Goal: Task Accomplishment & Management: Use online tool/utility

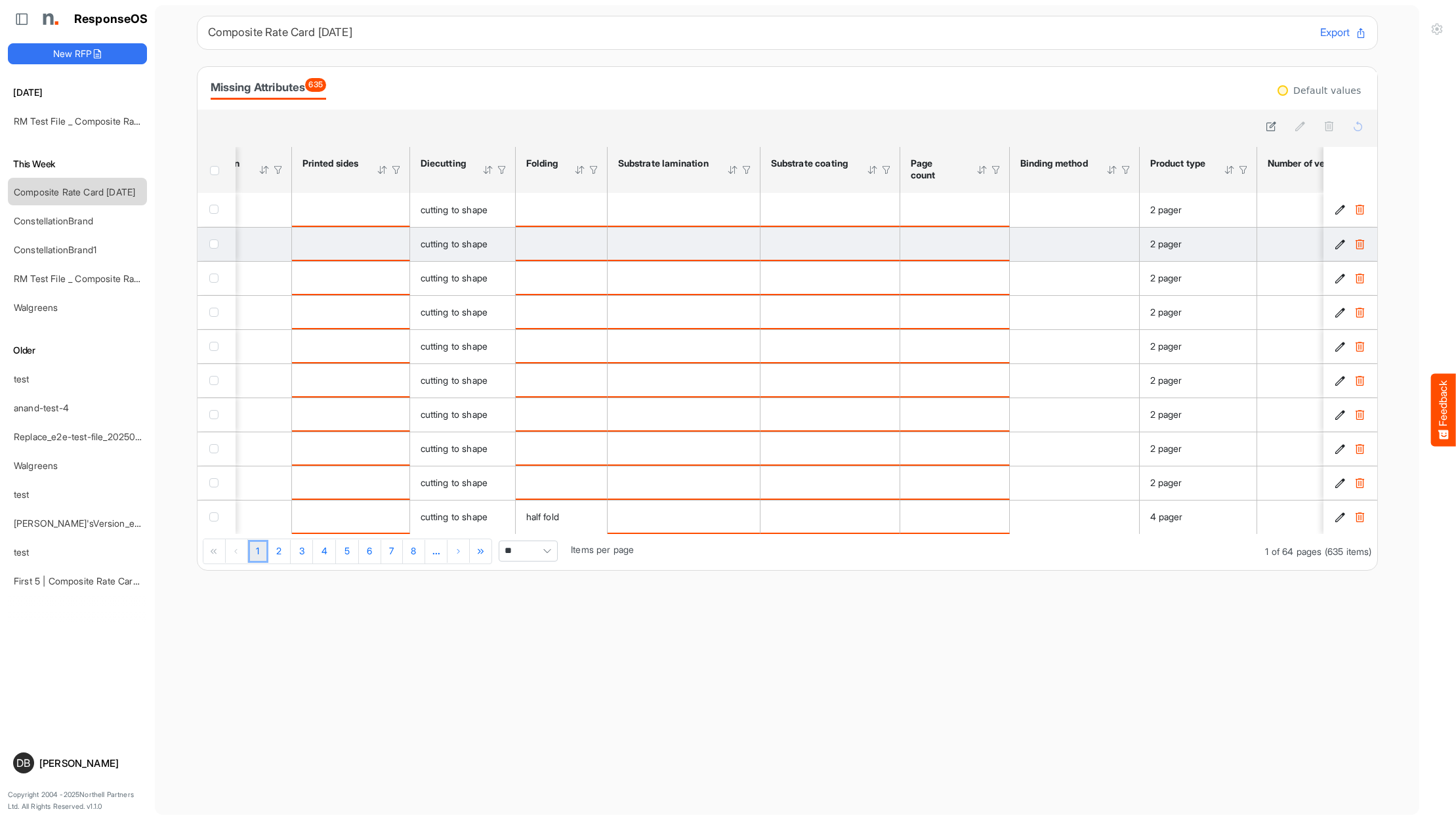
scroll to position [0, 1474]
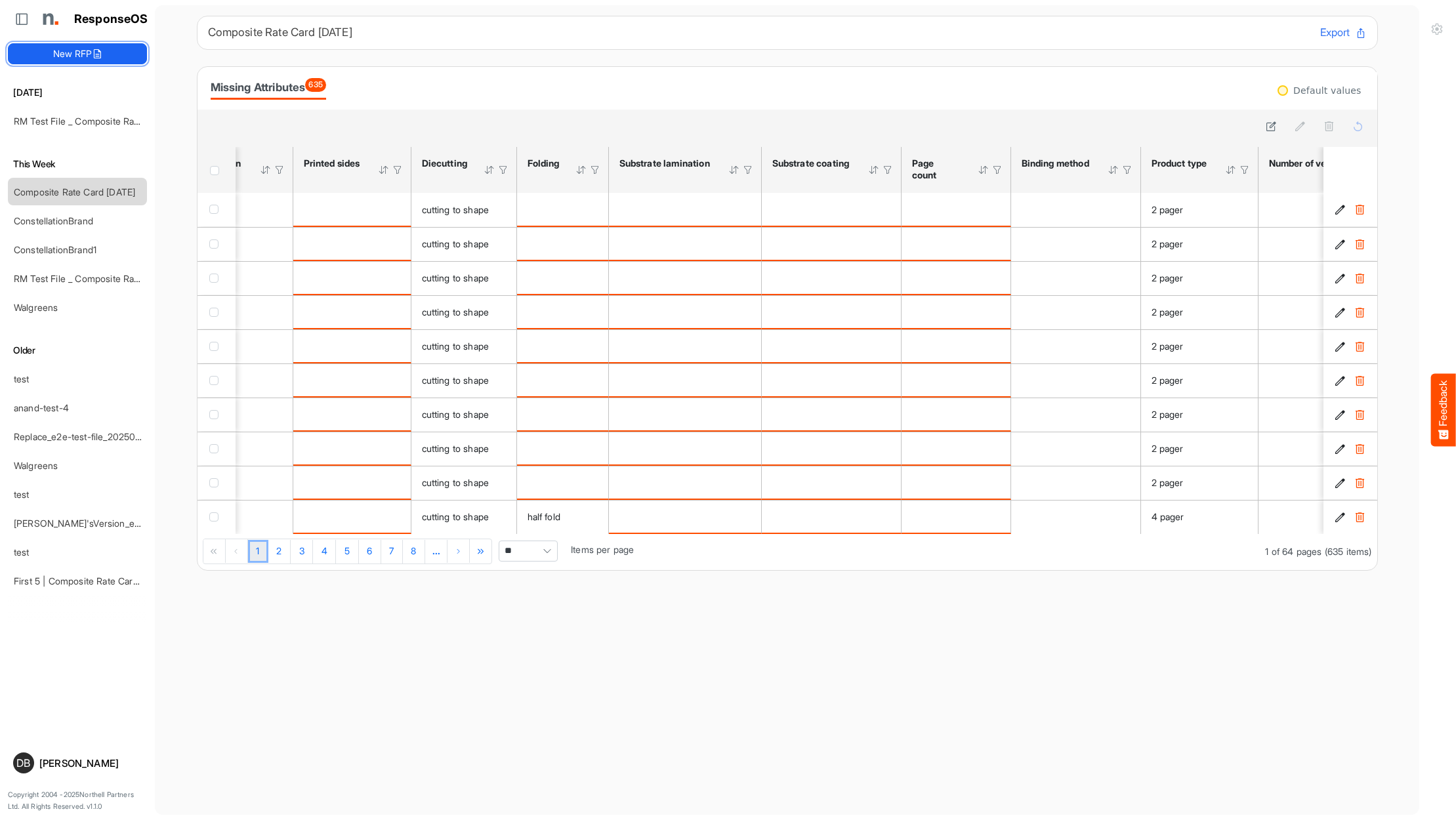
click at [105, 49] on button "New RFP" at bounding box center [77, 53] width 139 height 21
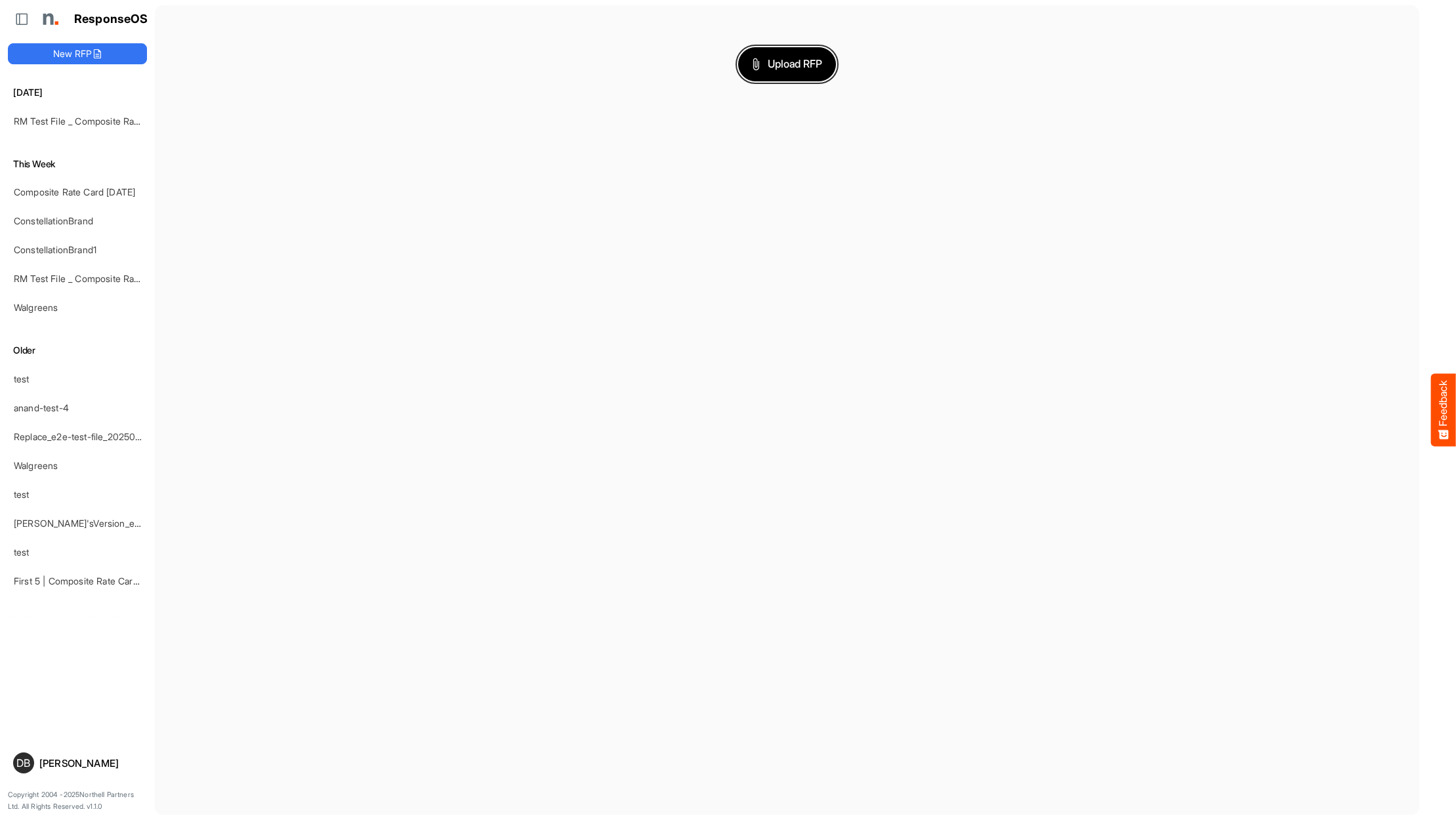
click at [799, 68] on span "Upload RFP" at bounding box center [787, 63] width 71 height 17
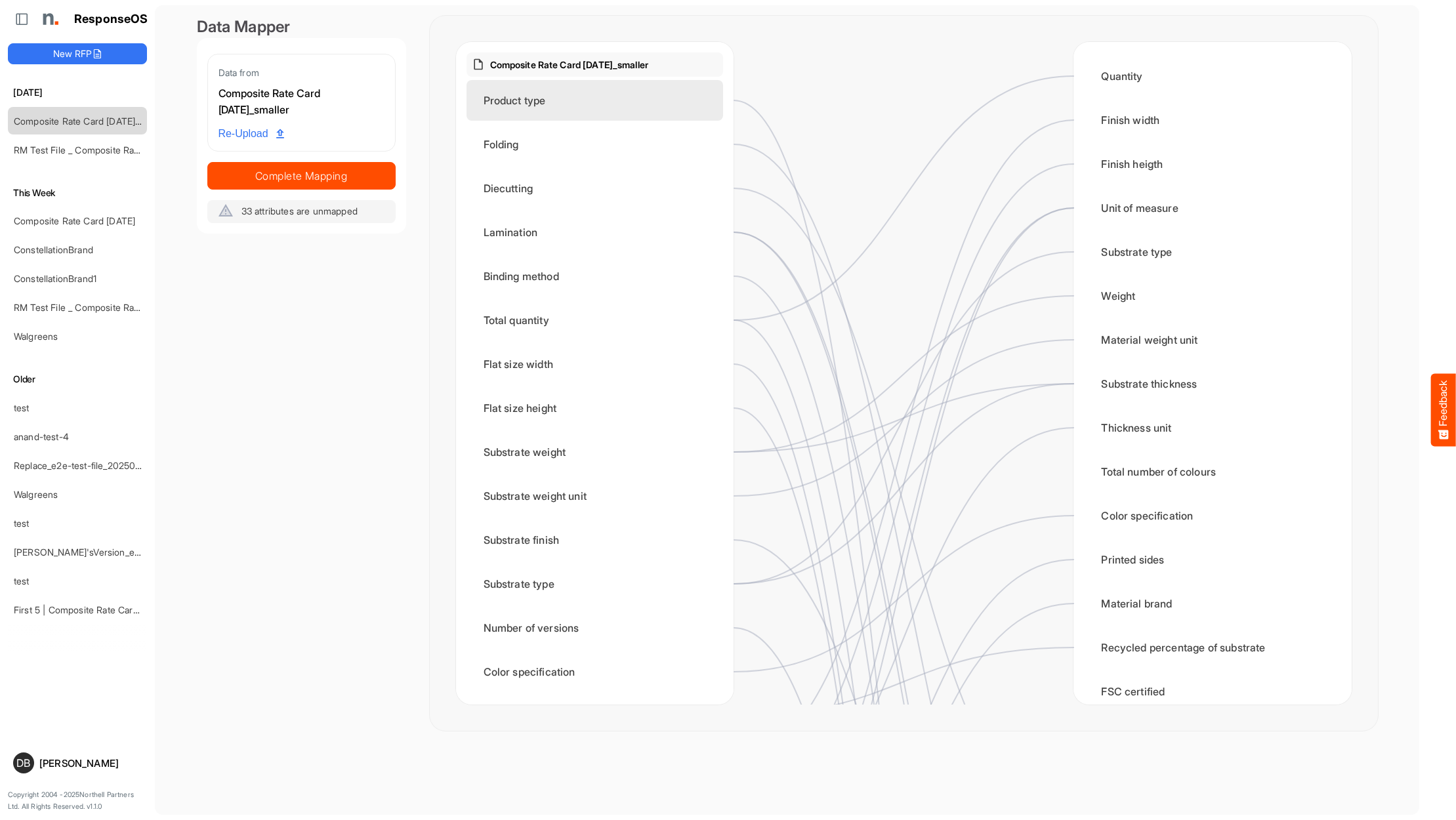
click at [677, 101] on div "Product type" at bounding box center [595, 101] width 257 height 41
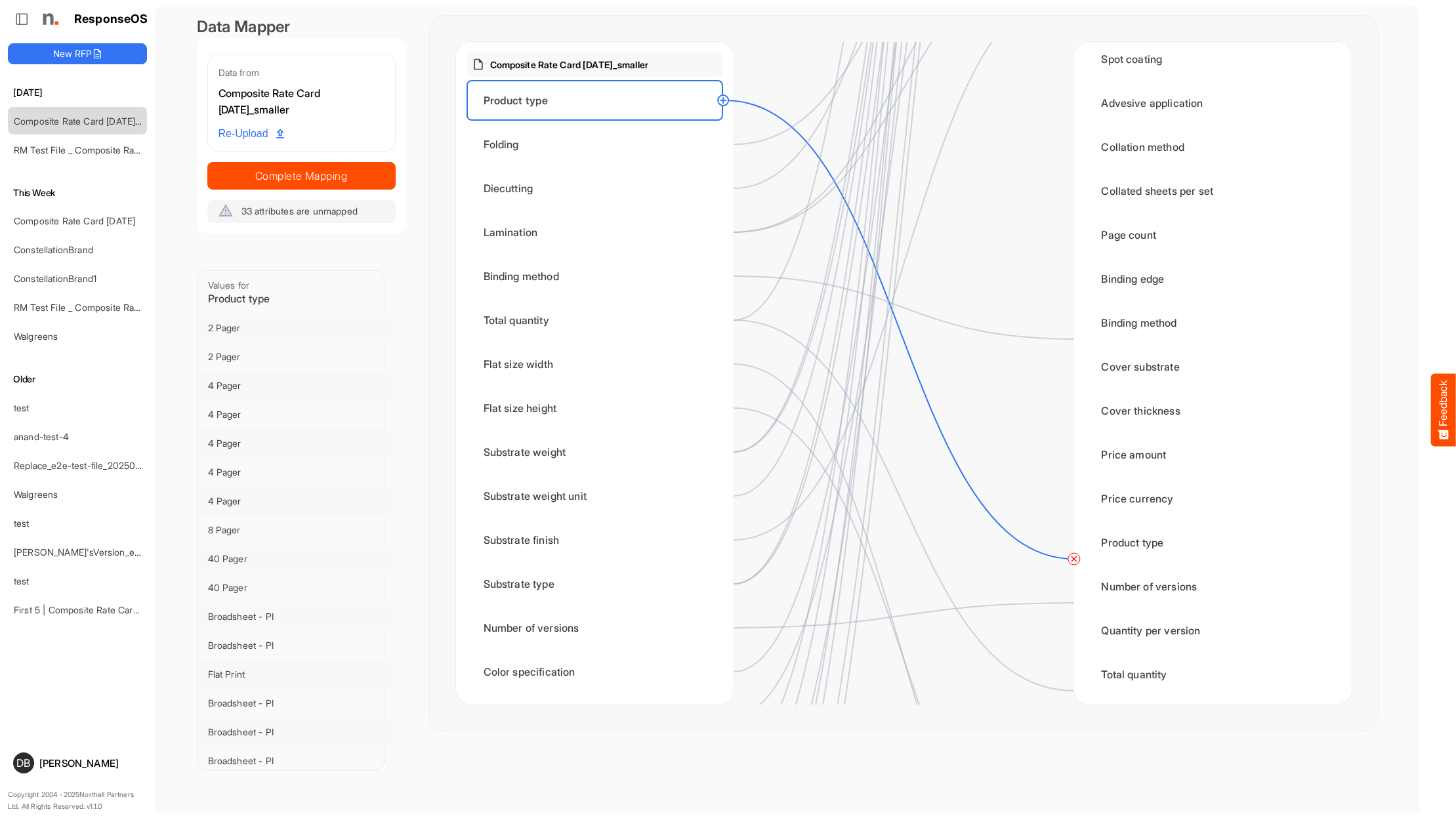
scroll to position [1369, 0]
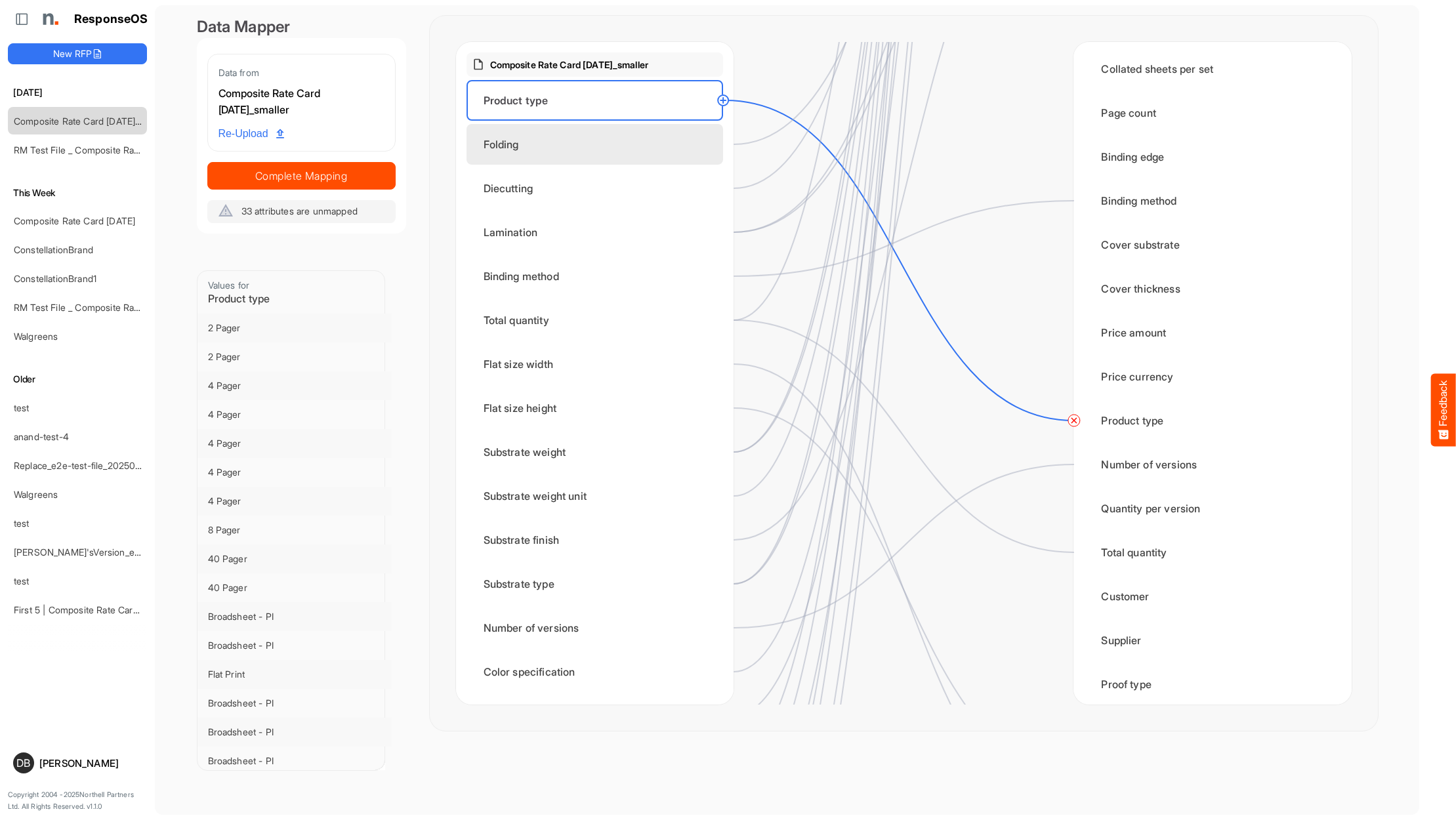
click at [625, 148] on div "Folding" at bounding box center [595, 144] width 257 height 41
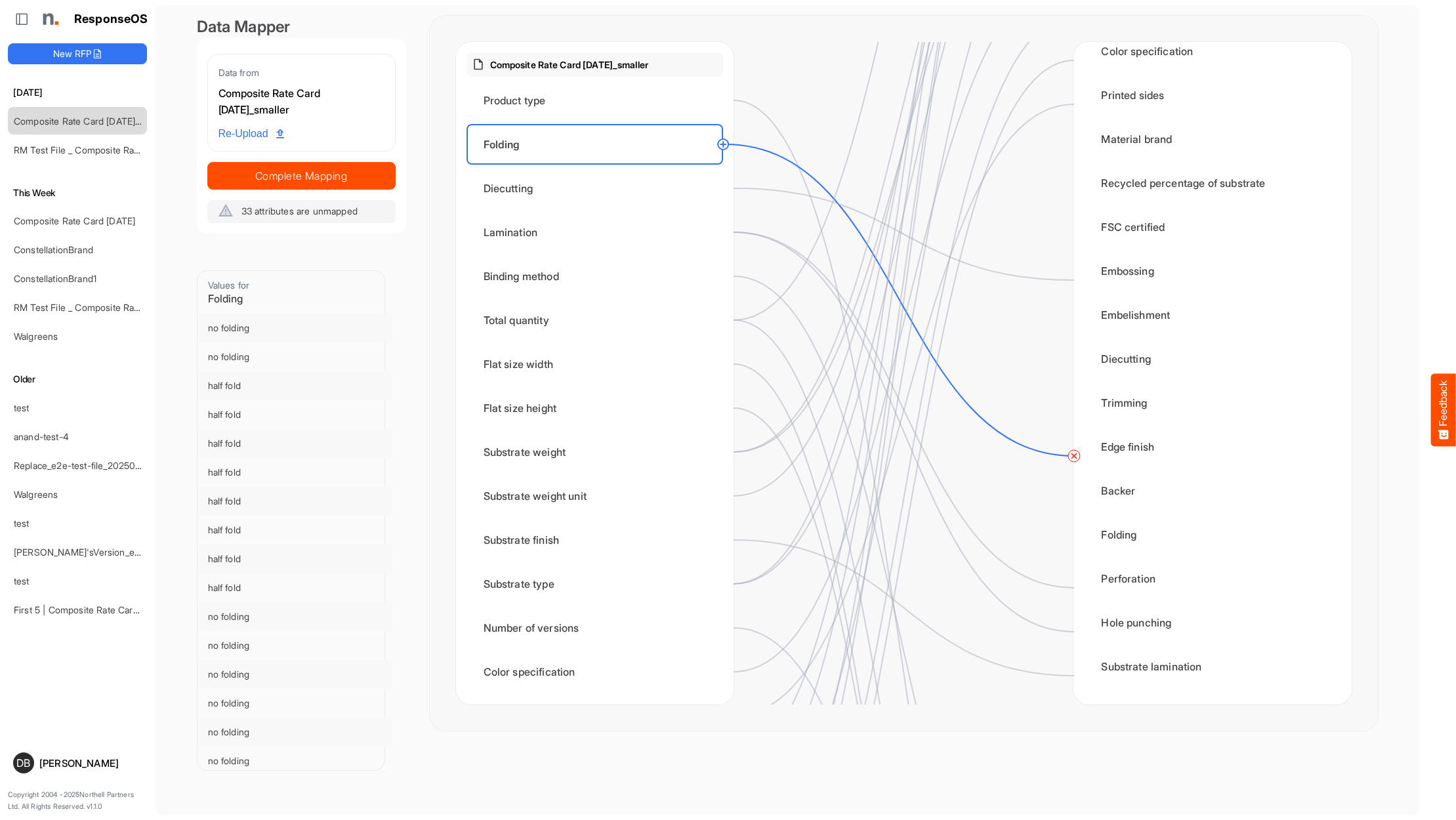
scroll to position [595, 0]
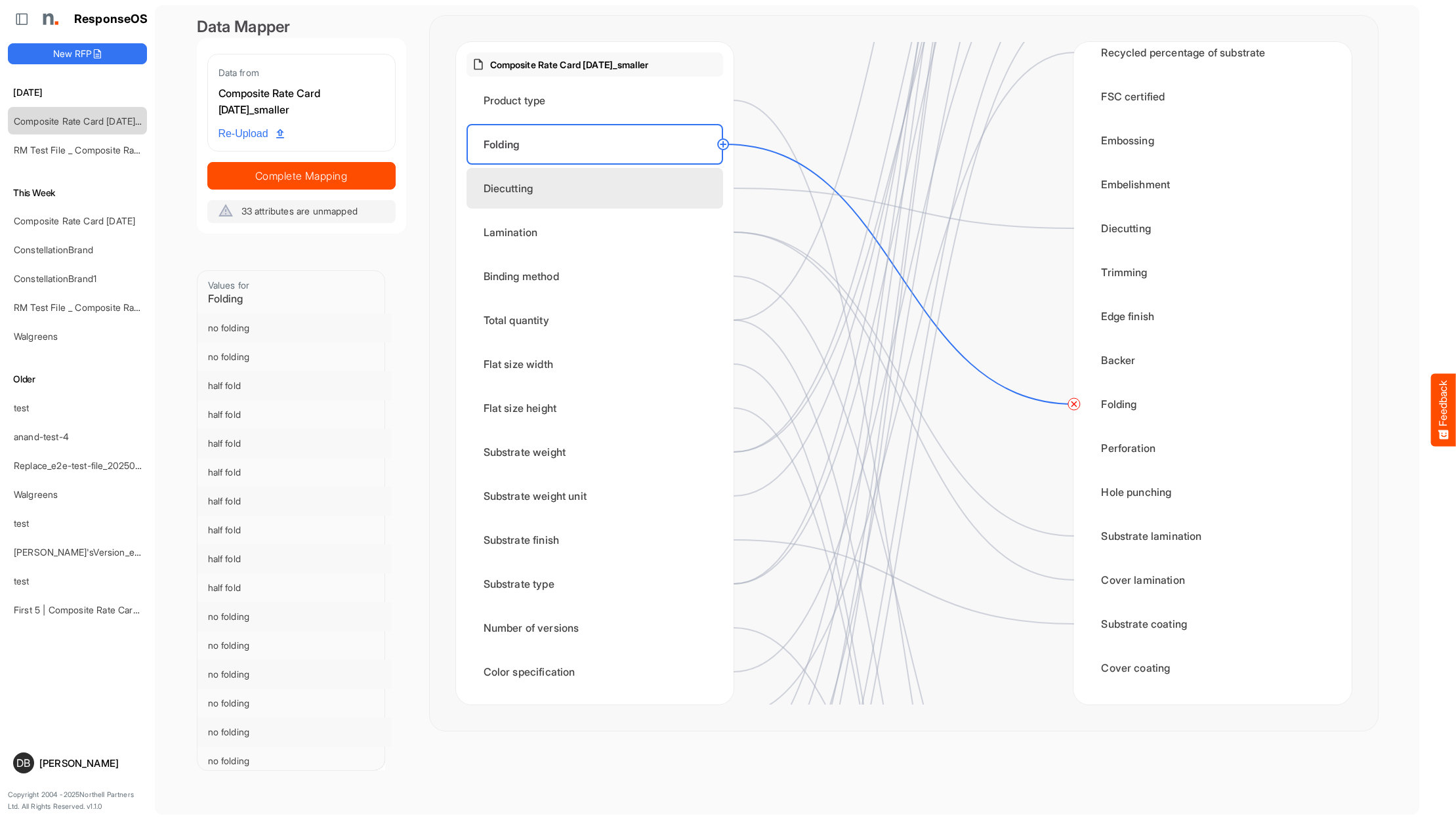
click at [619, 196] on div "Diecutting" at bounding box center [595, 188] width 257 height 41
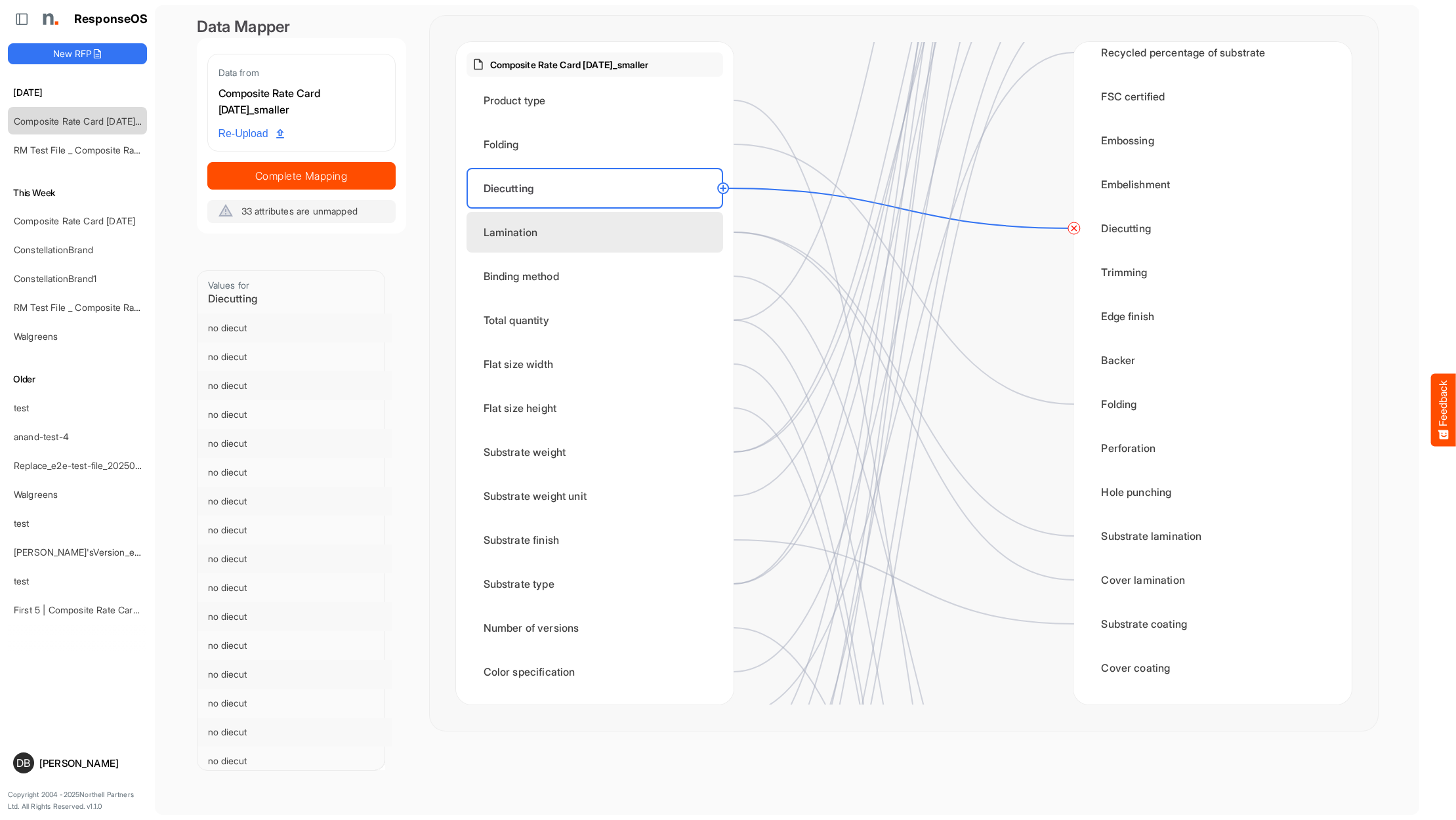
click at [605, 239] on div "Lamination" at bounding box center [595, 232] width 257 height 41
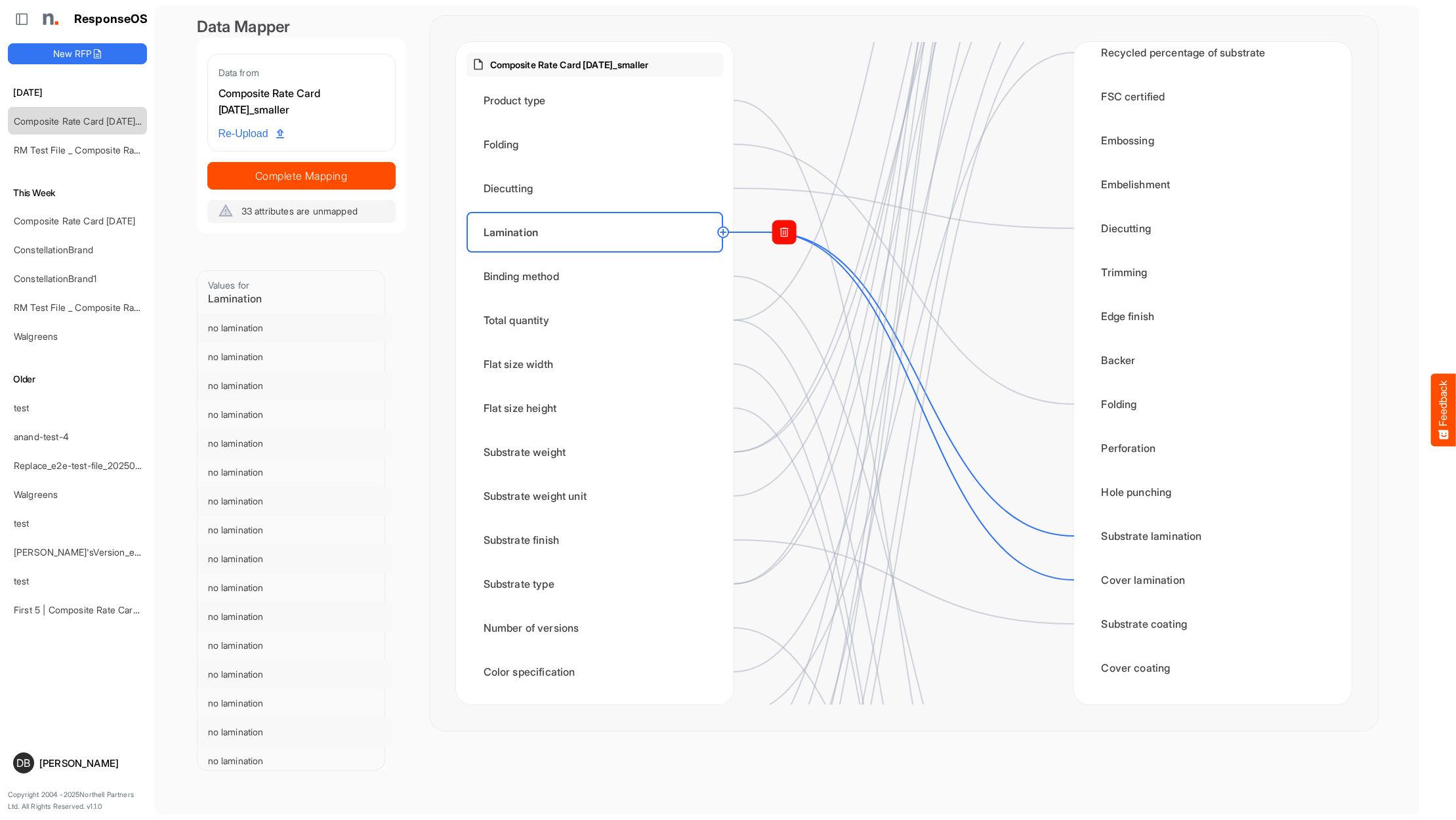
click at [787, 233] on rect at bounding box center [784, 232] width 23 height 23
click at [1075, 579] on circle at bounding box center [1074, 580] width 16 height 16
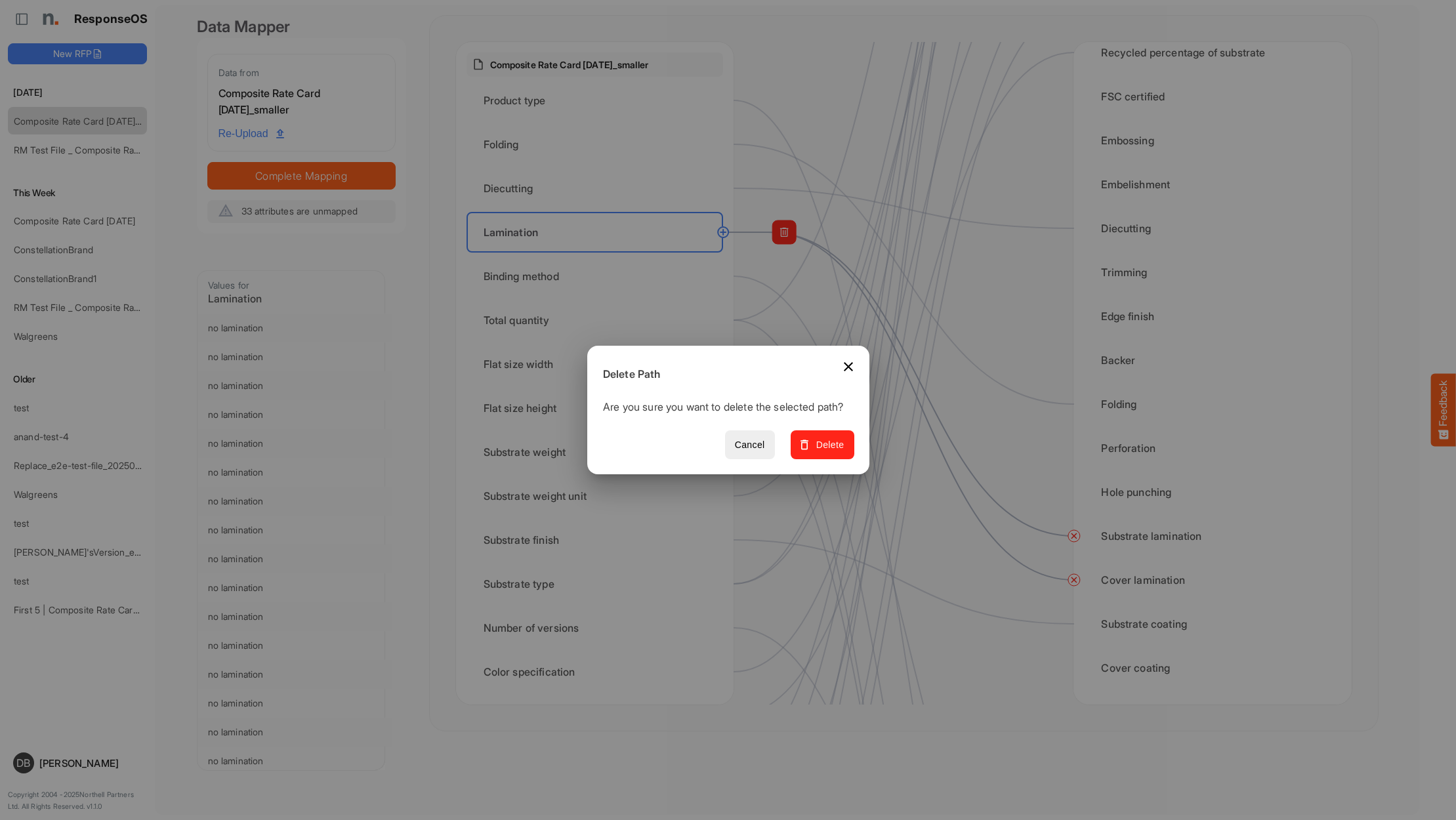
click at [836, 452] on span "Delete" at bounding box center [822, 445] width 44 height 16
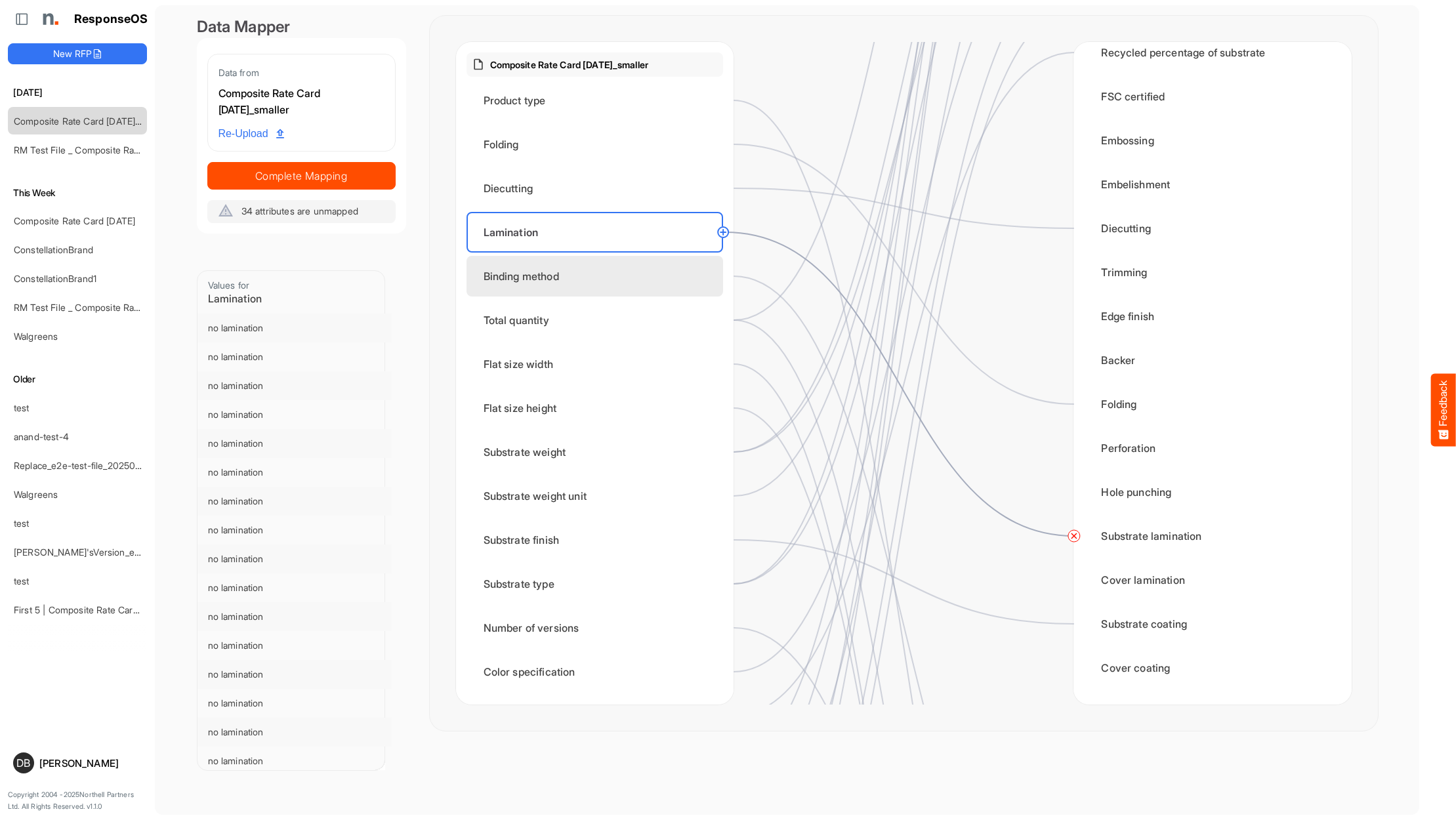
click at [596, 290] on div "Binding method" at bounding box center [595, 276] width 257 height 41
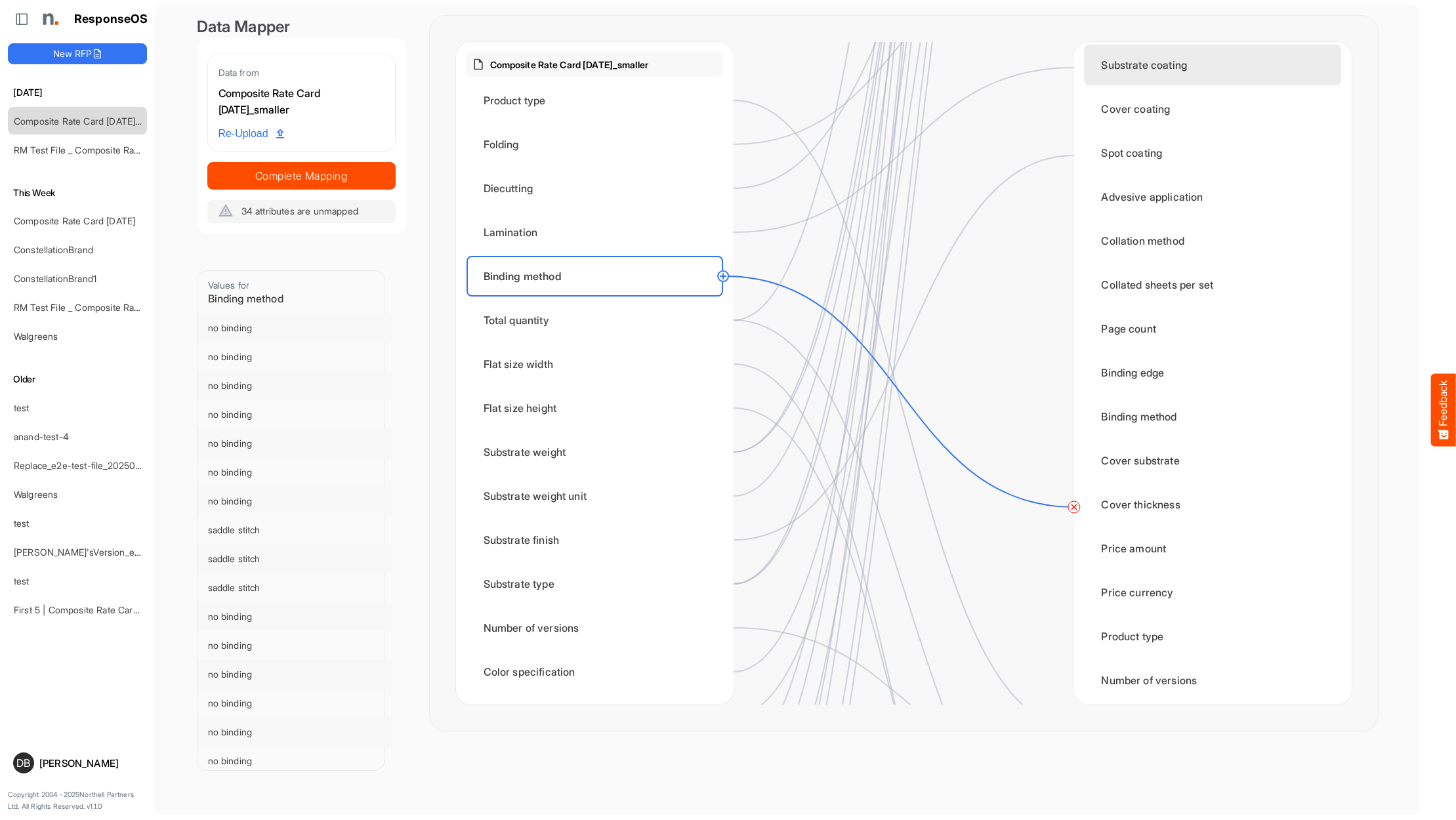
scroll to position [1294, 0]
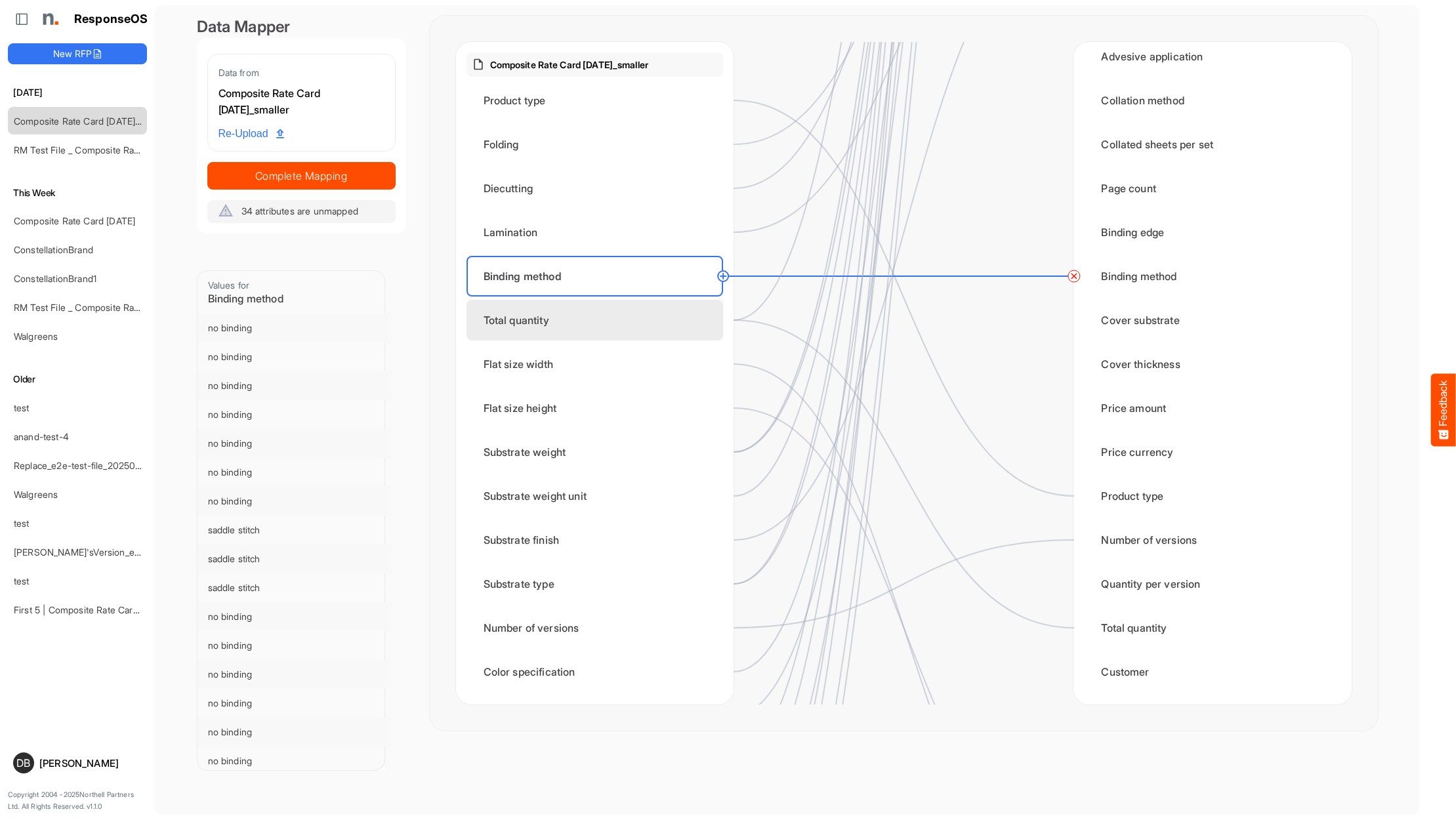
click at [569, 322] on div "Total quantity" at bounding box center [595, 320] width 257 height 41
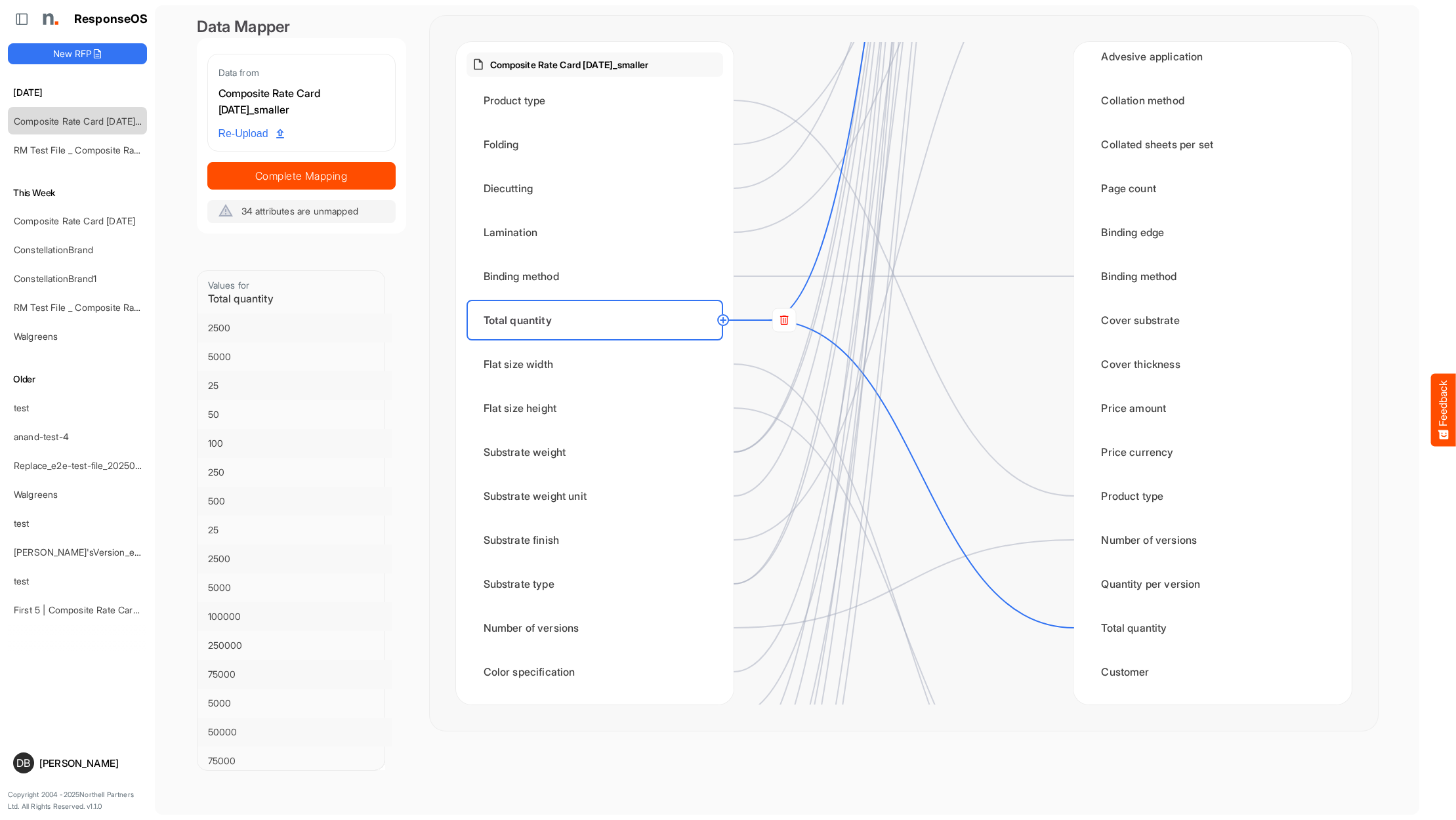
scroll to position [0, 0]
click at [601, 358] on div "Flat size width" at bounding box center [595, 364] width 257 height 41
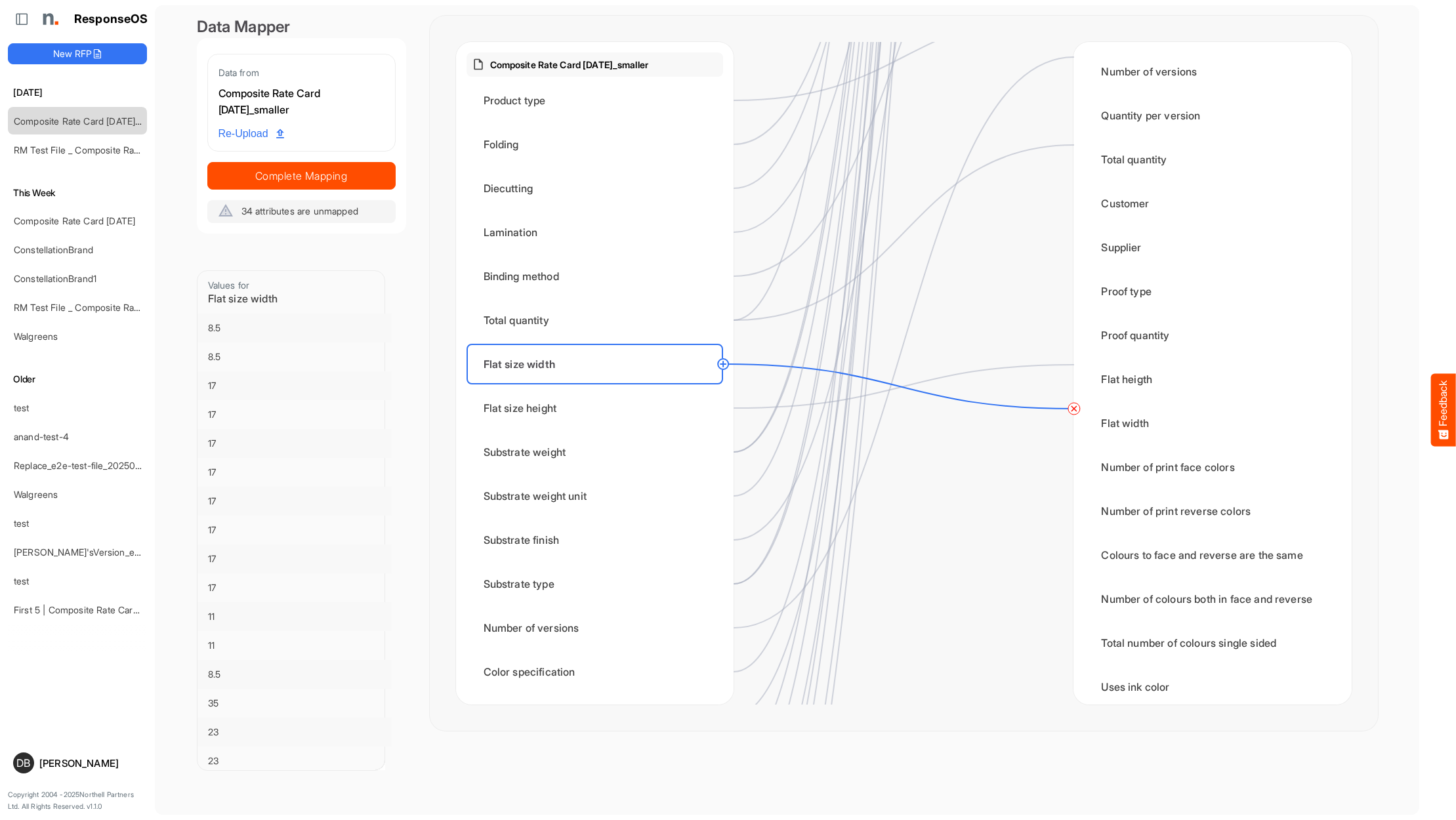
scroll to position [1841, 0]
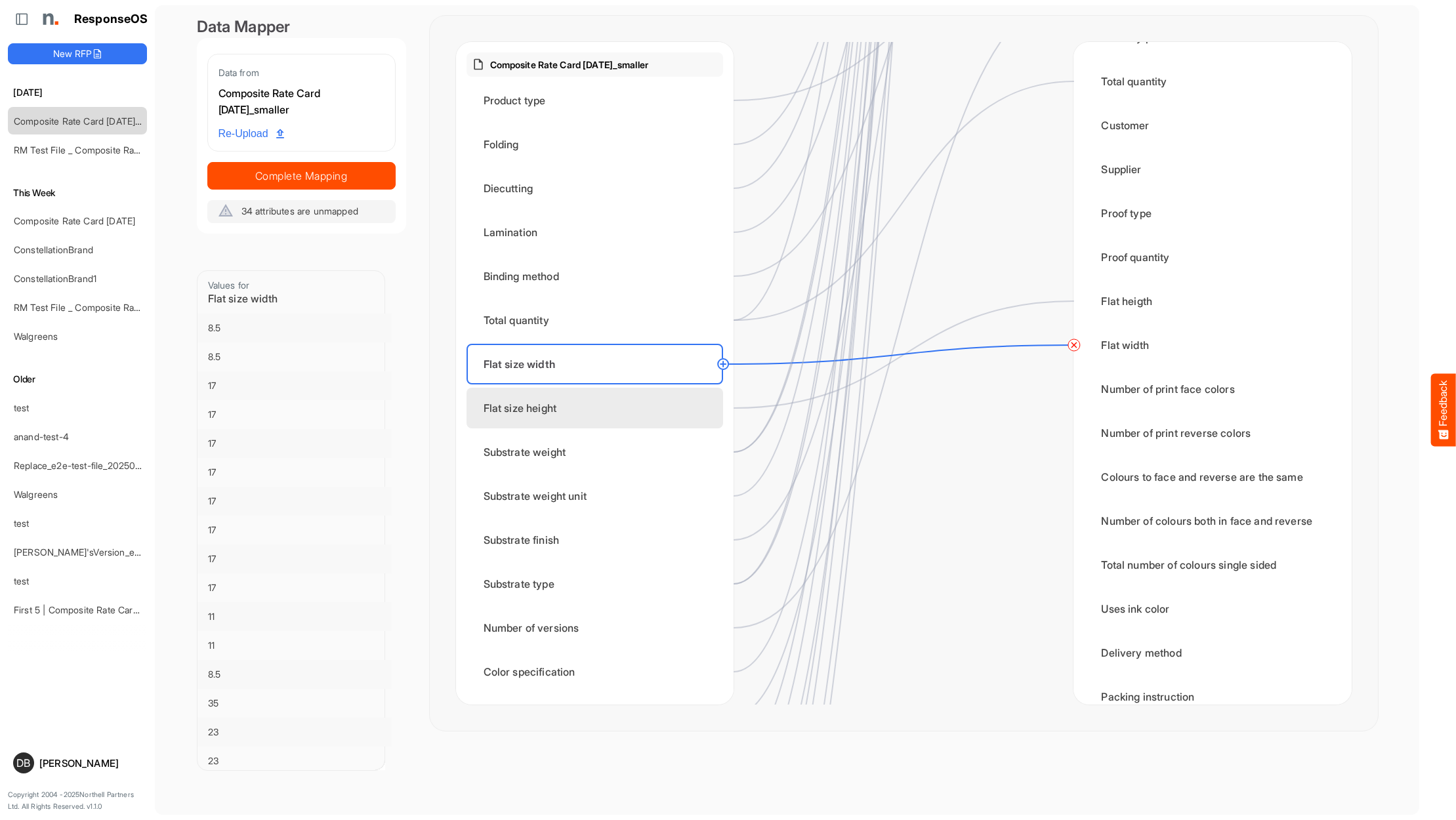
click at [577, 410] on div "Flat size height" at bounding box center [595, 408] width 257 height 41
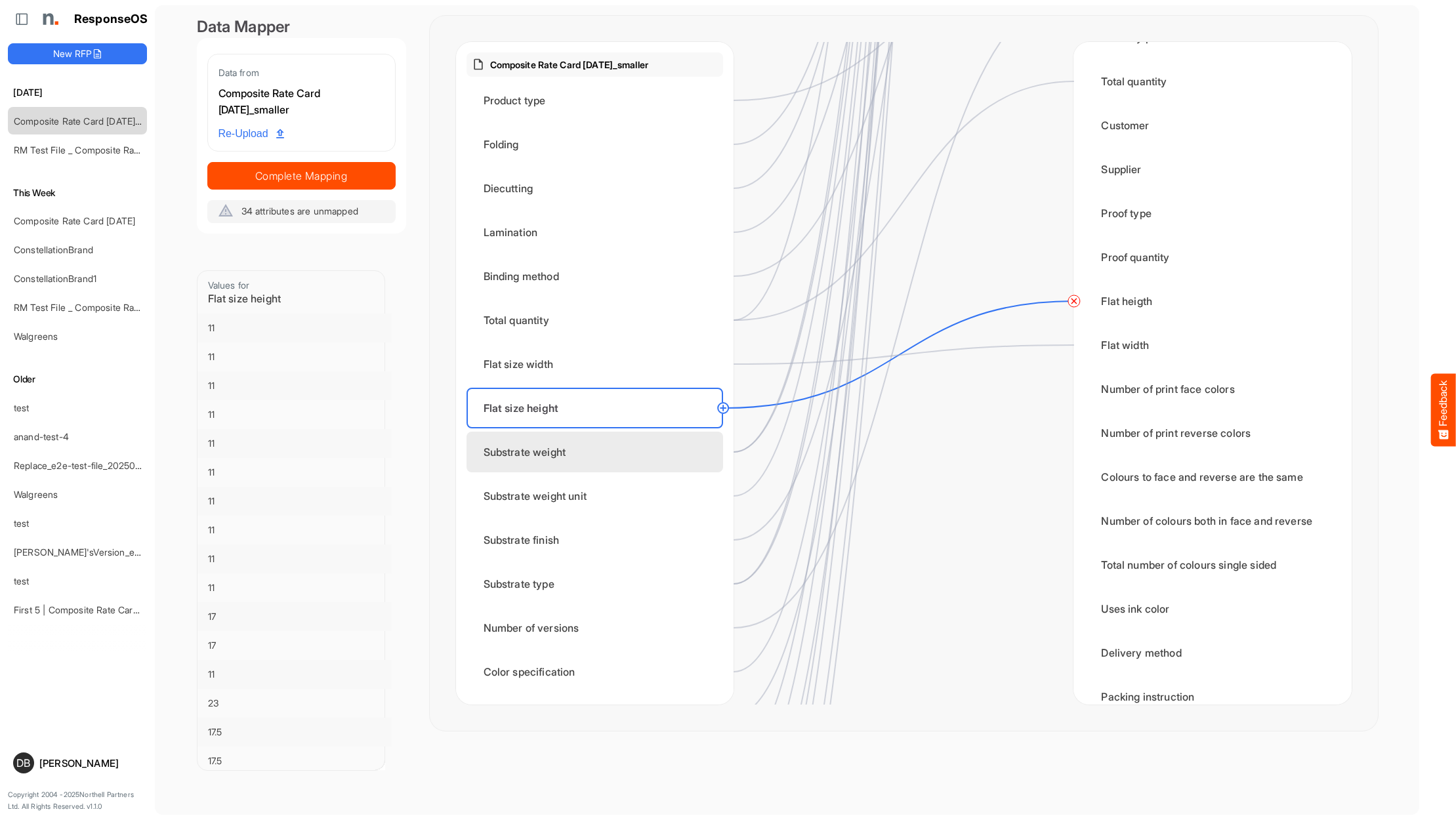
click at [566, 447] on div "Substrate weight" at bounding box center [595, 452] width 257 height 41
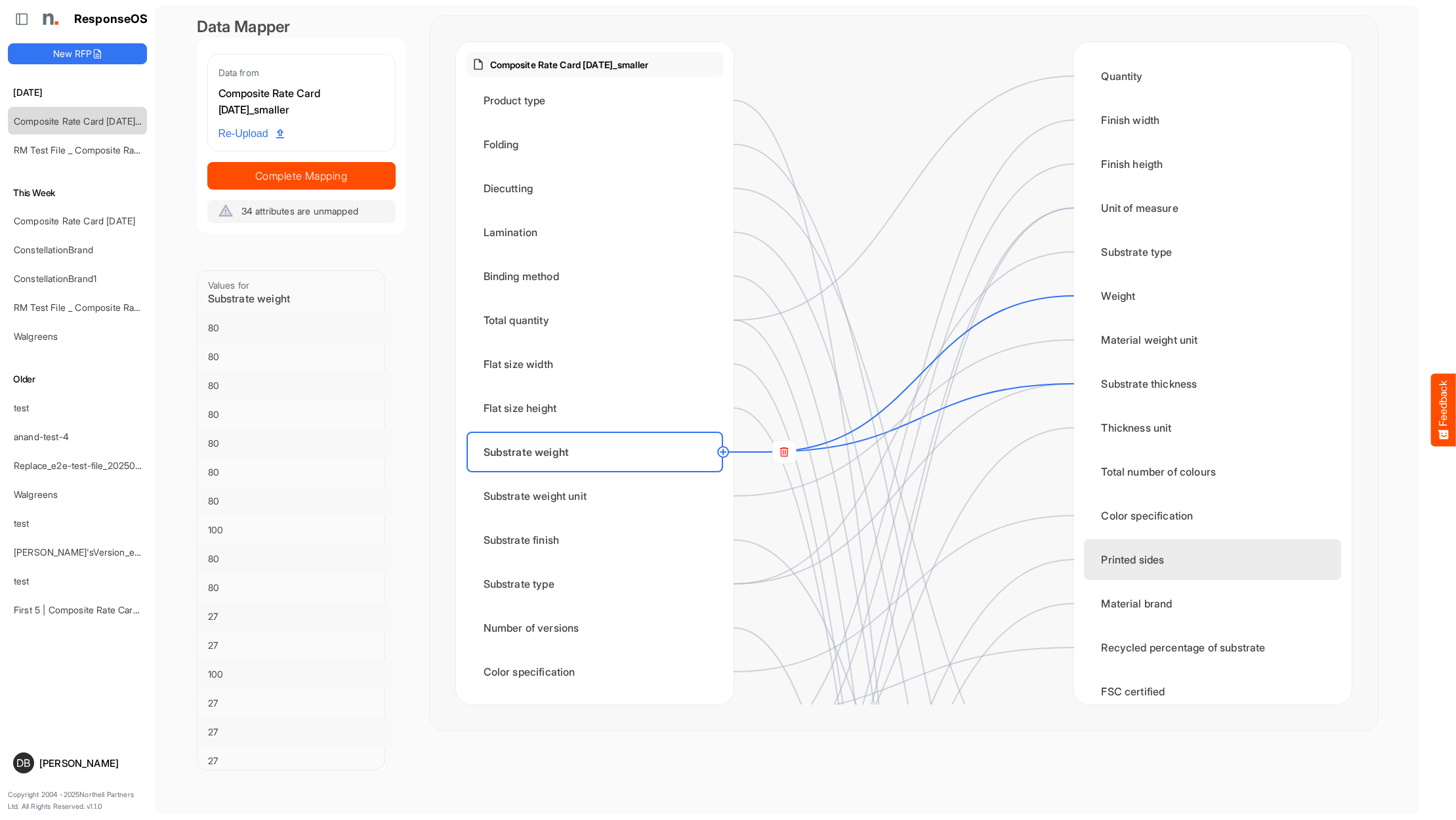
scroll to position [0, 0]
click at [779, 453] on rect at bounding box center [784, 452] width 23 height 23
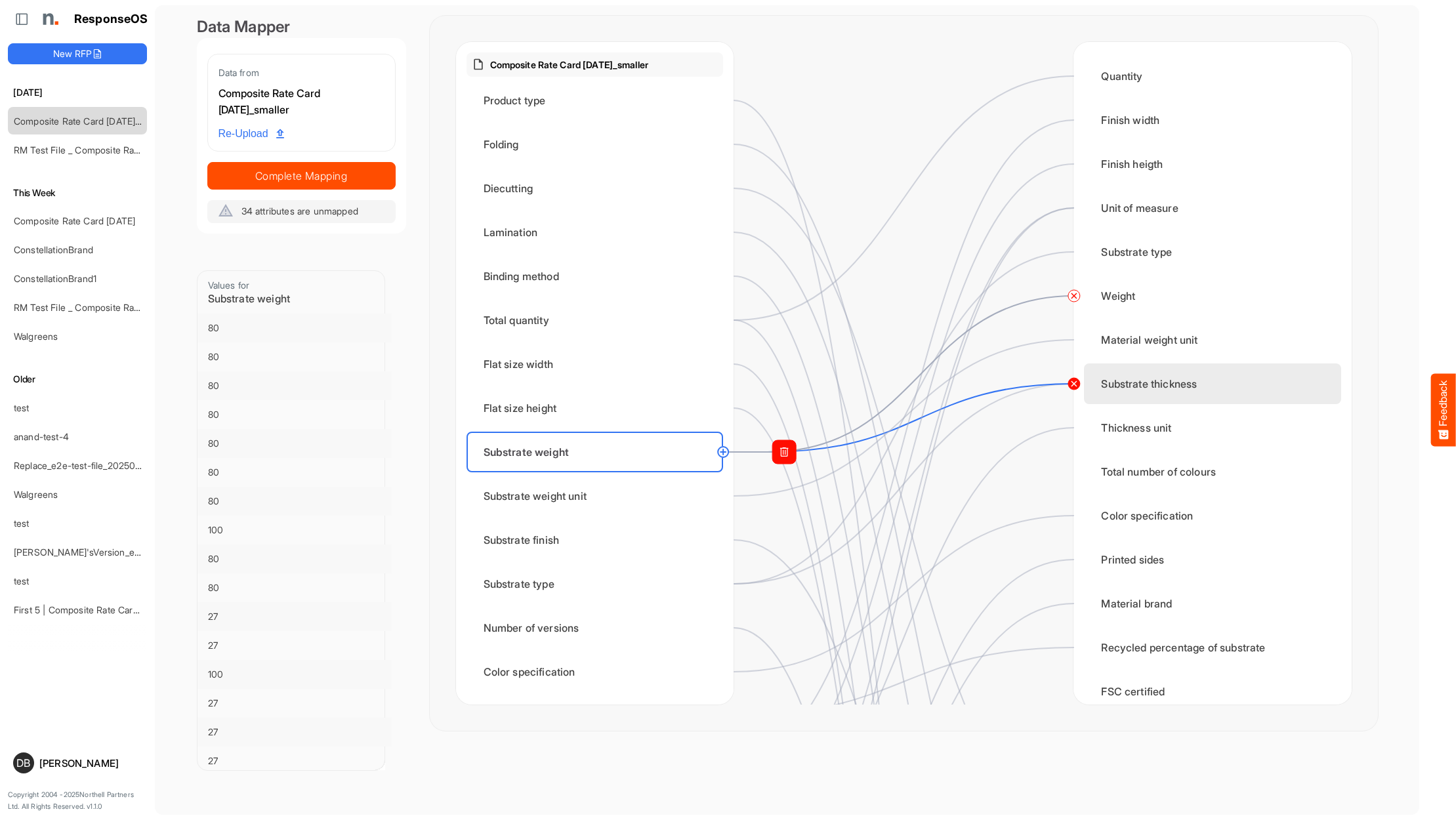
click at [1078, 387] on circle at bounding box center [1074, 384] width 16 height 16
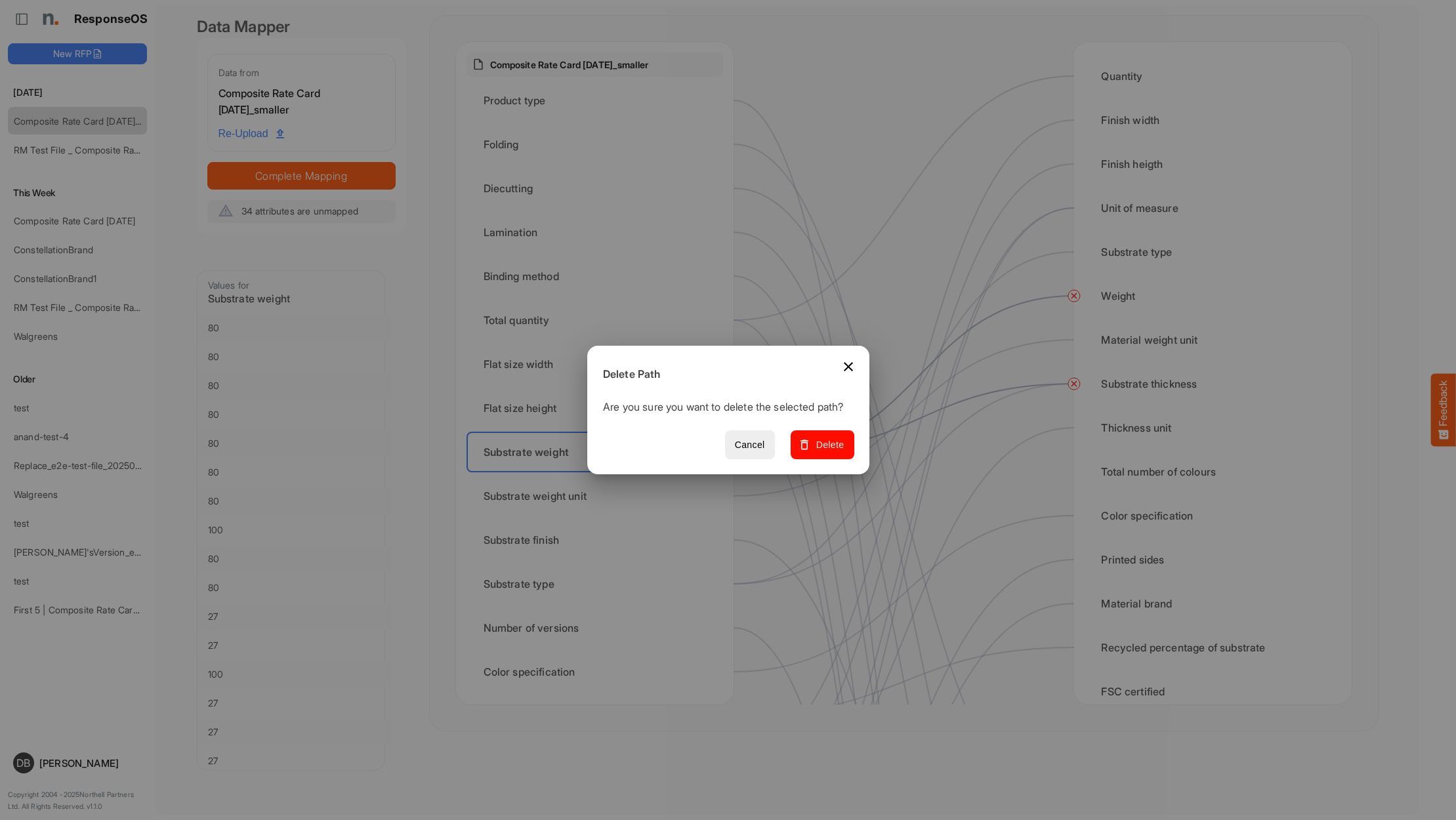
drag, startPoint x: 833, startPoint y: 457, endPoint x: 806, endPoint y: 471, distance: 30.4
click at [833, 453] on span "Delete" at bounding box center [822, 445] width 44 height 16
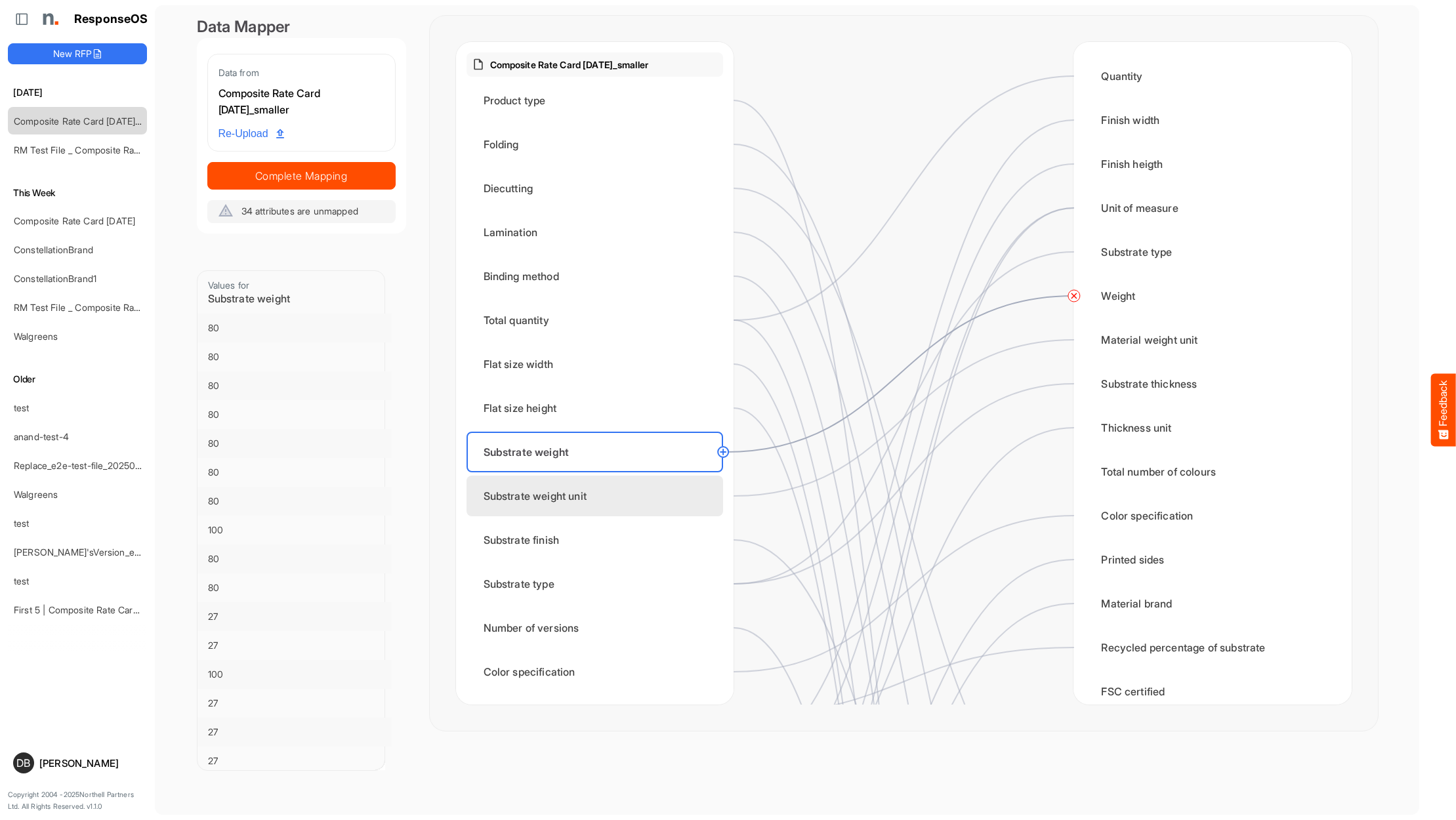
click at [667, 490] on div "Substrate weight unit" at bounding box center [595, 496] width 257 height 41
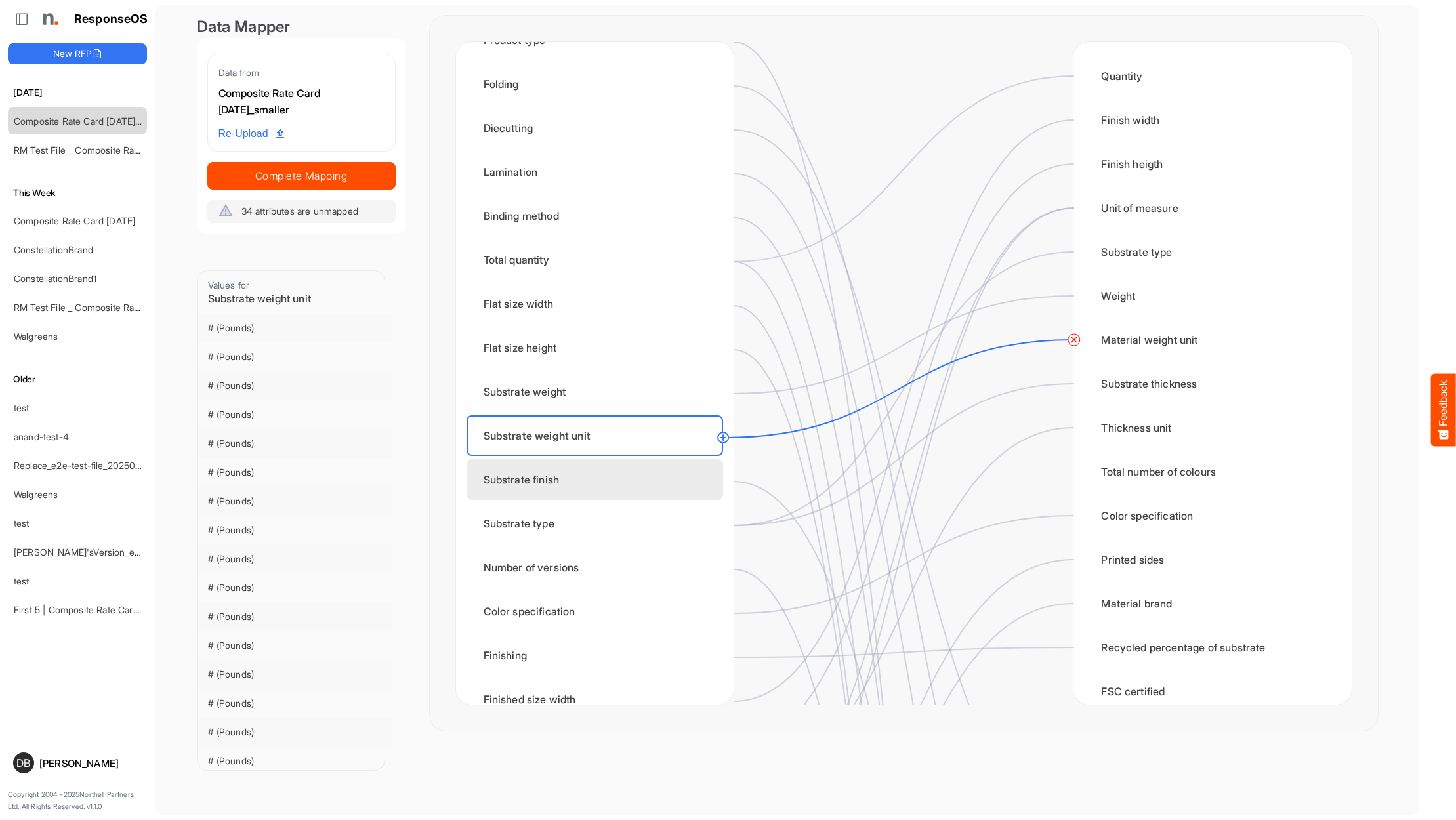
scroll to position [62, 0]
click at [651, 487] on div "Substrate finish" at bounding box center [595, 479] width 257 height 41
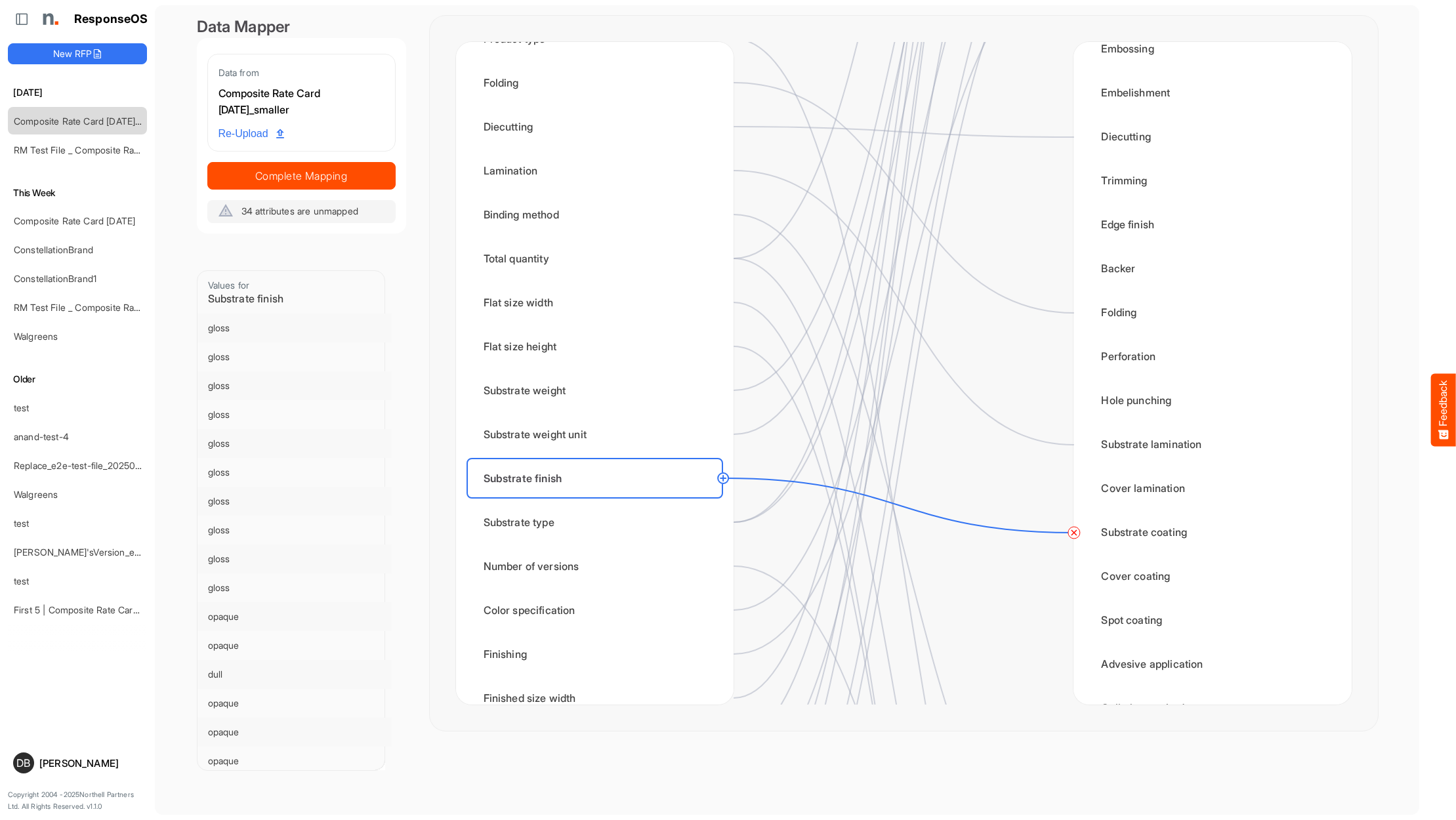
scroll to position [688, 0]
click at [1079, 534] on circle at bounding box center [1074, 531] width 16 height 16
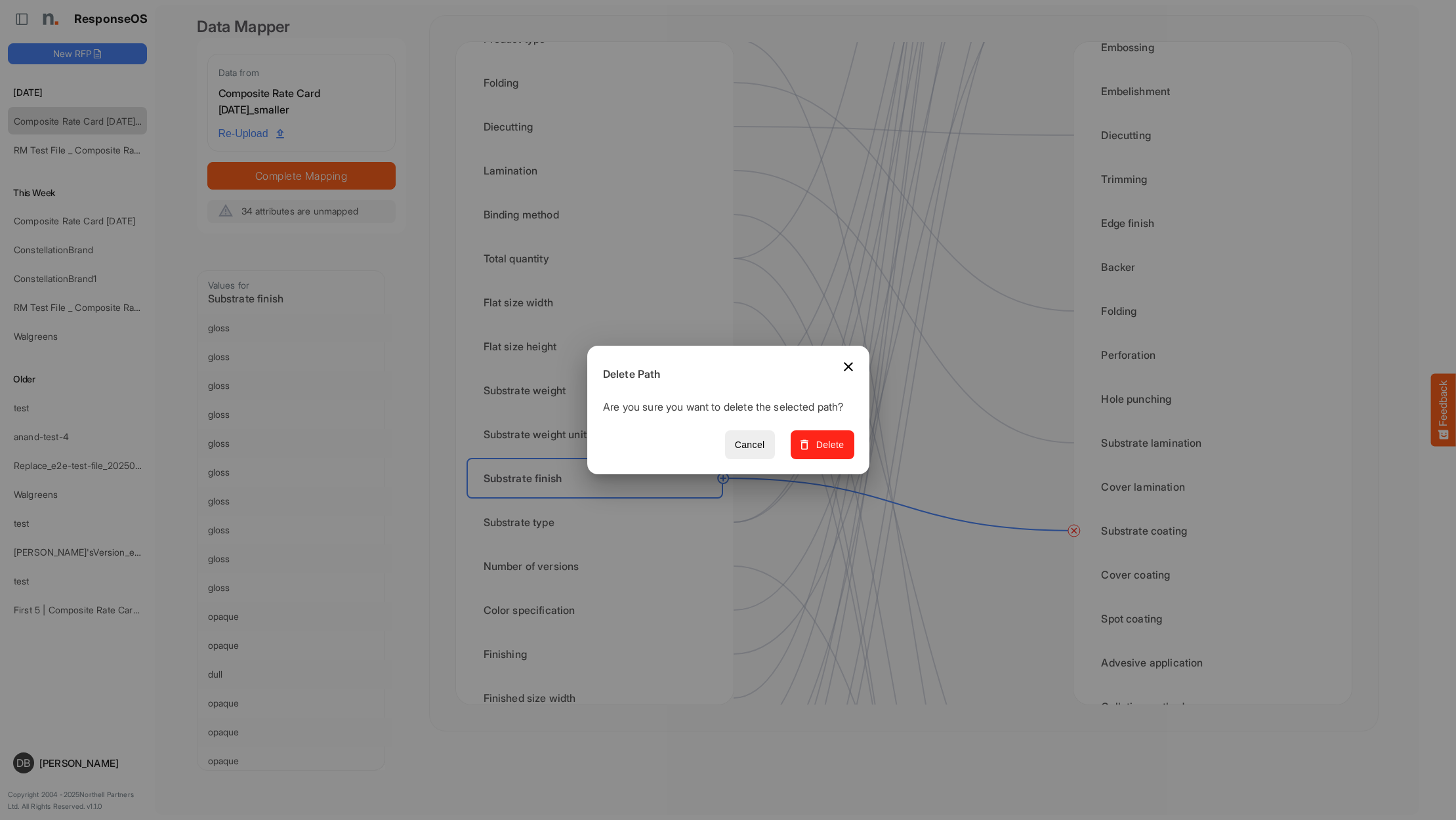
click at [836, 452] on span "Delete" at bounding box center [822, 445] width 44 height 16
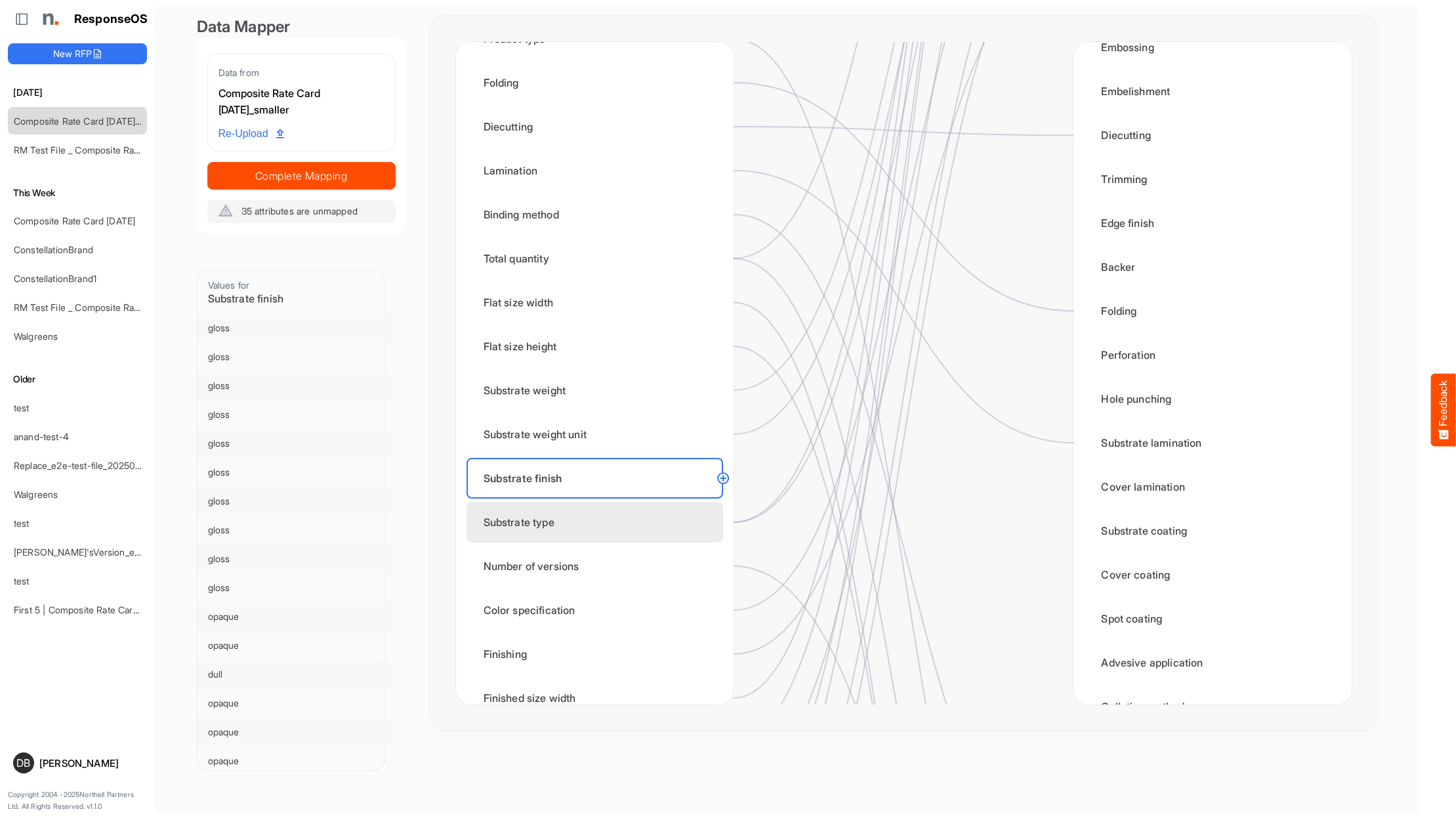
click at [628, 525] on div "Substrate type" at bounding box center [595, 522] width 257 height 41
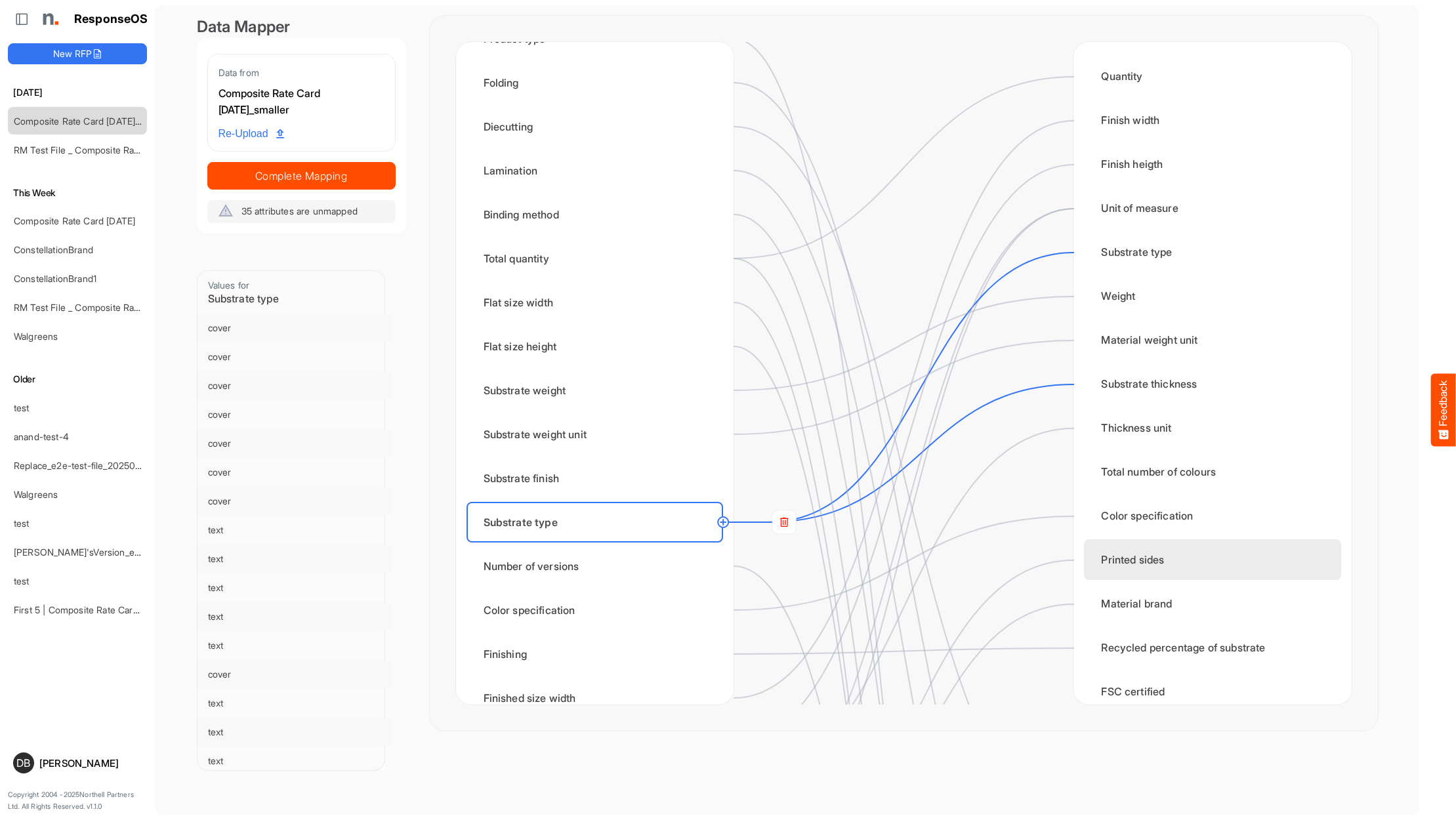
scroll to position [0, 0]
click at [779, 525] on rect at bounding box center [784, 522] width 23 height 23
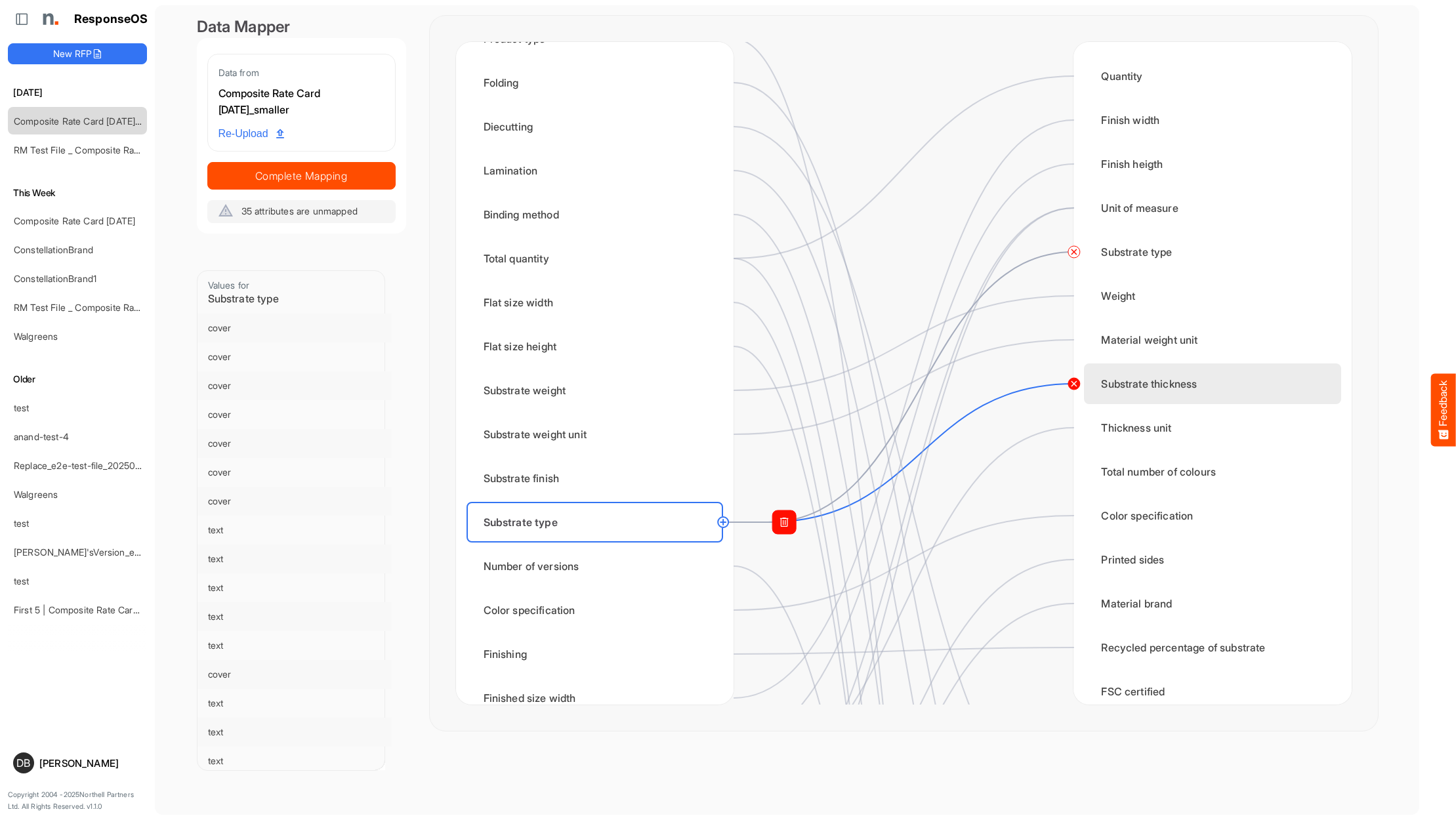
click at [1079, 384] on circle at bounding box center [1074, 384] width 16 height 16
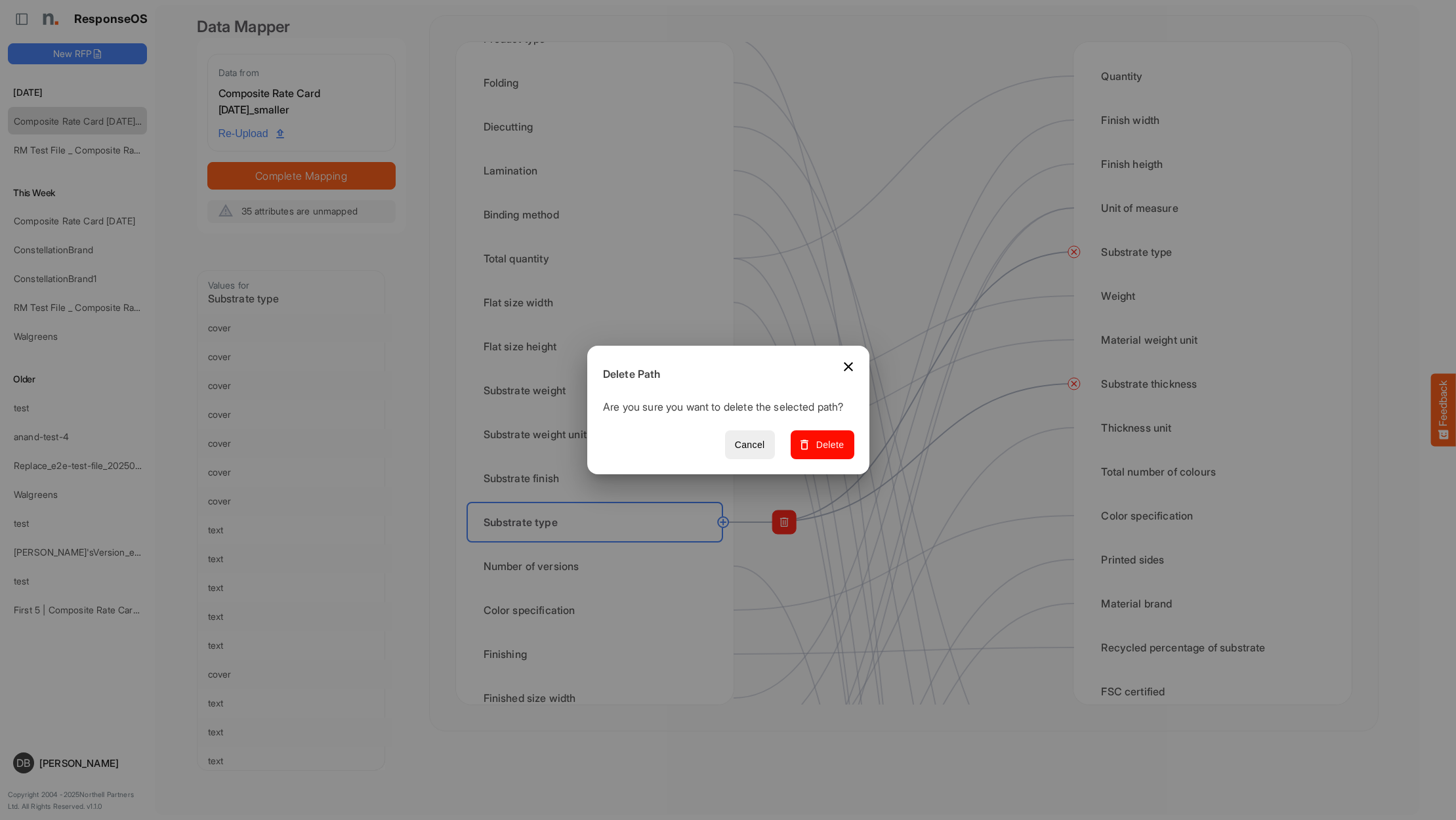
click at [829, 445] on span "Delete" at bounding box center [822, 445] width 44 height 16
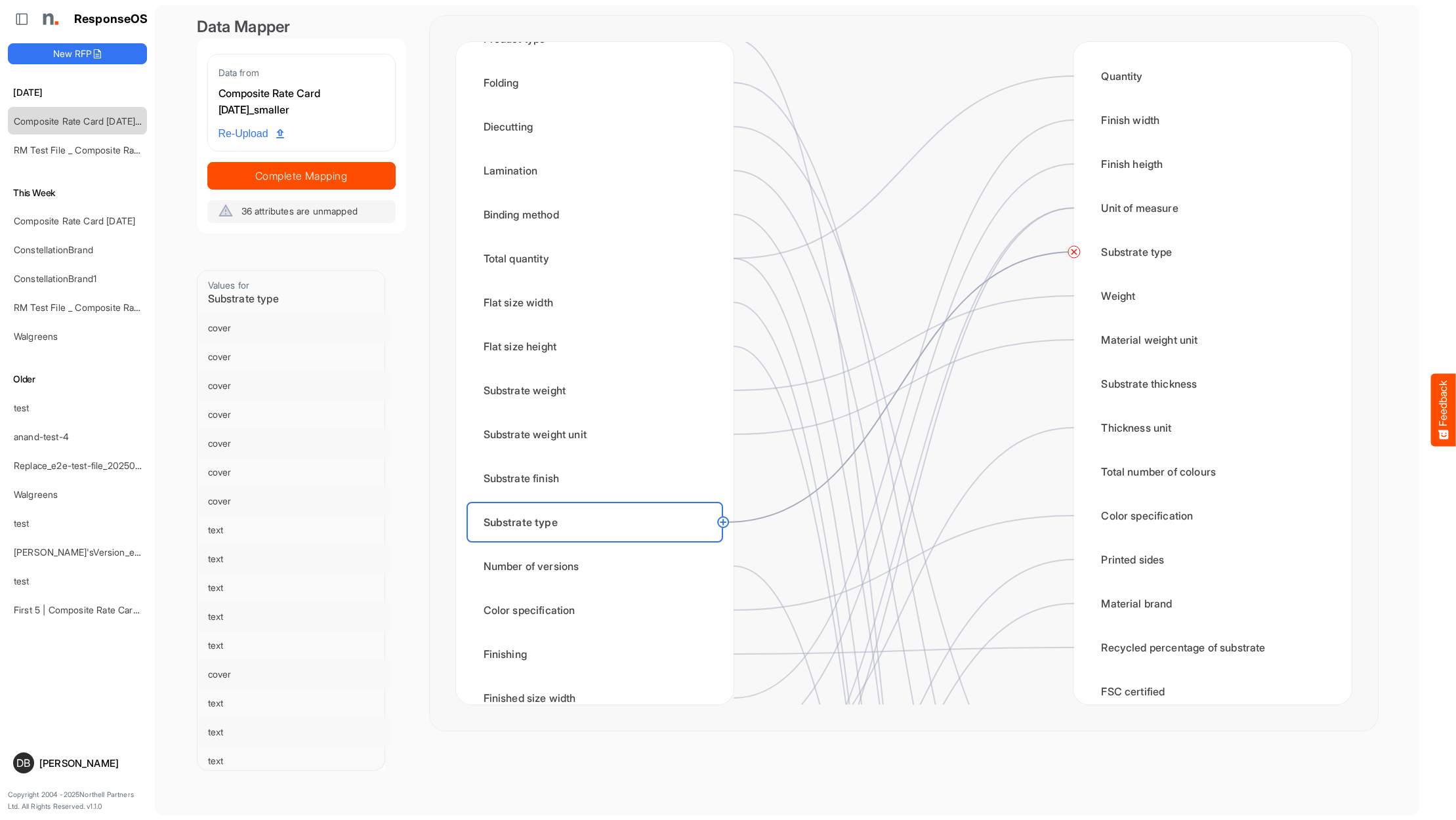
drag, startPoint x: 679, startPoint y: 557, endPoint x: 816, endPoint y: 560, distance: 137.0
click at [681, 557] on div "Number of versions" at bounding box center [595, 566] width 257 height 41
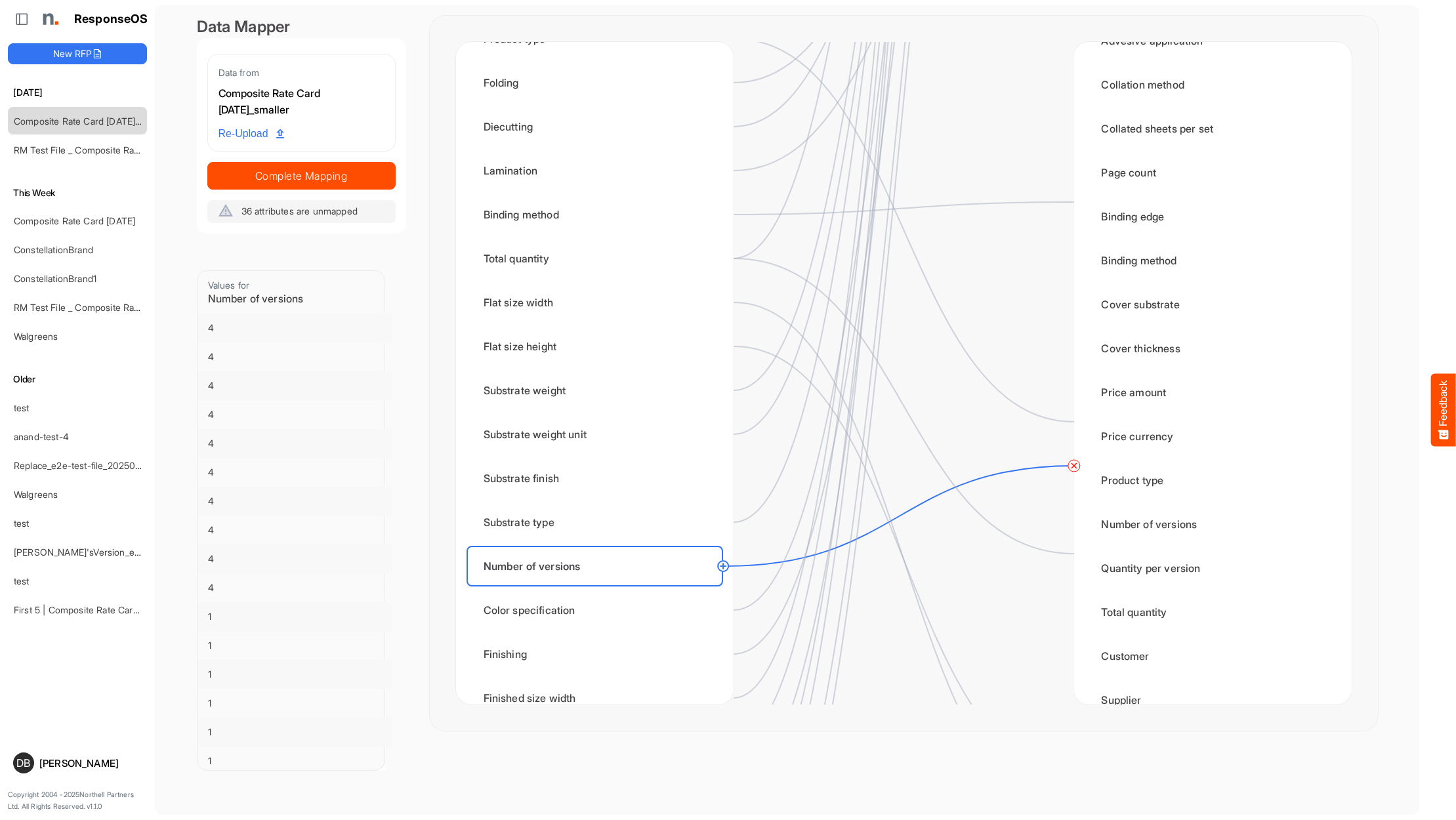
scroll to position [1369, 0]
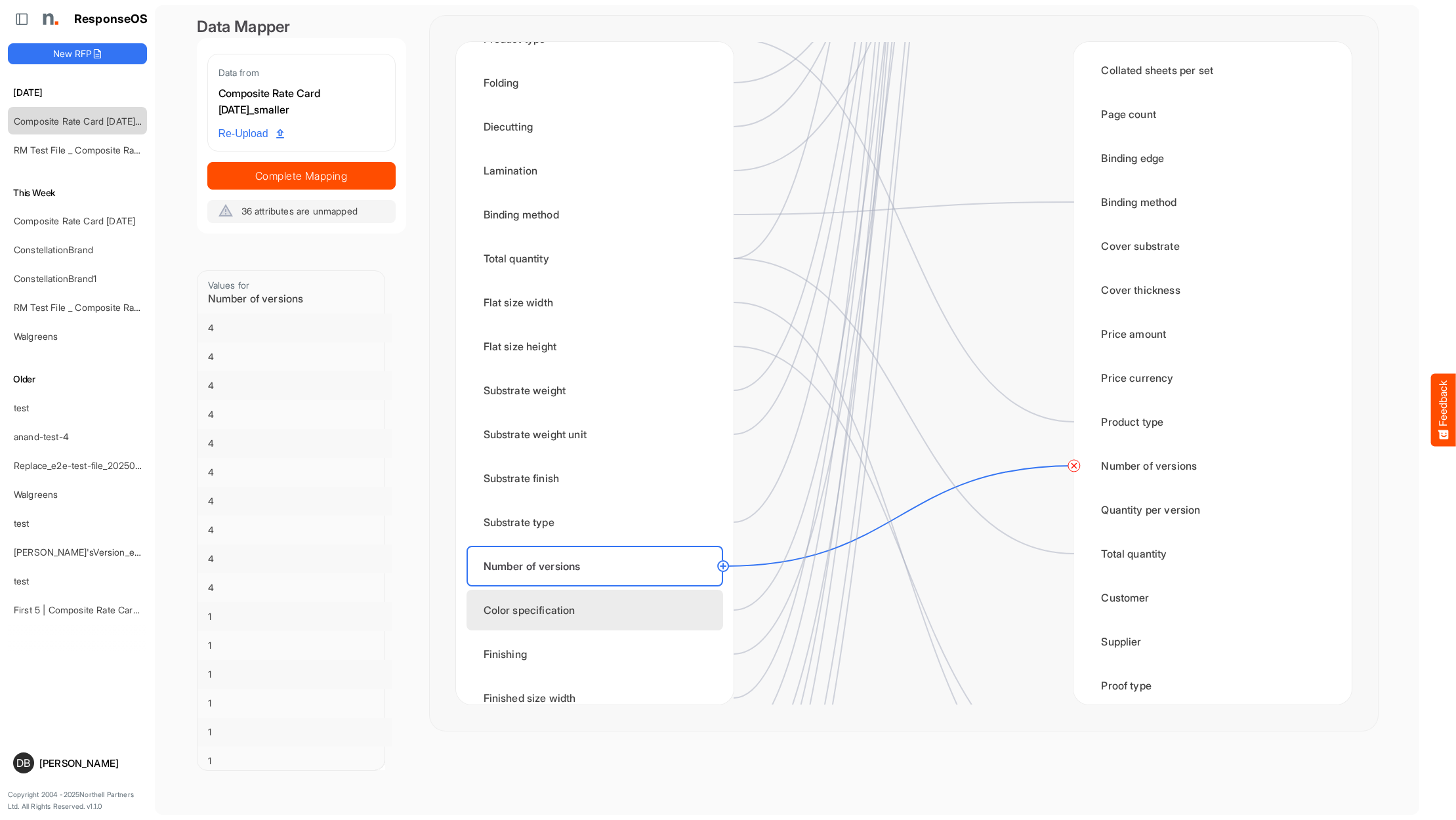
click at [647, 609] on div "Color specification" at bounding box center [595, 610] width 257 height 41
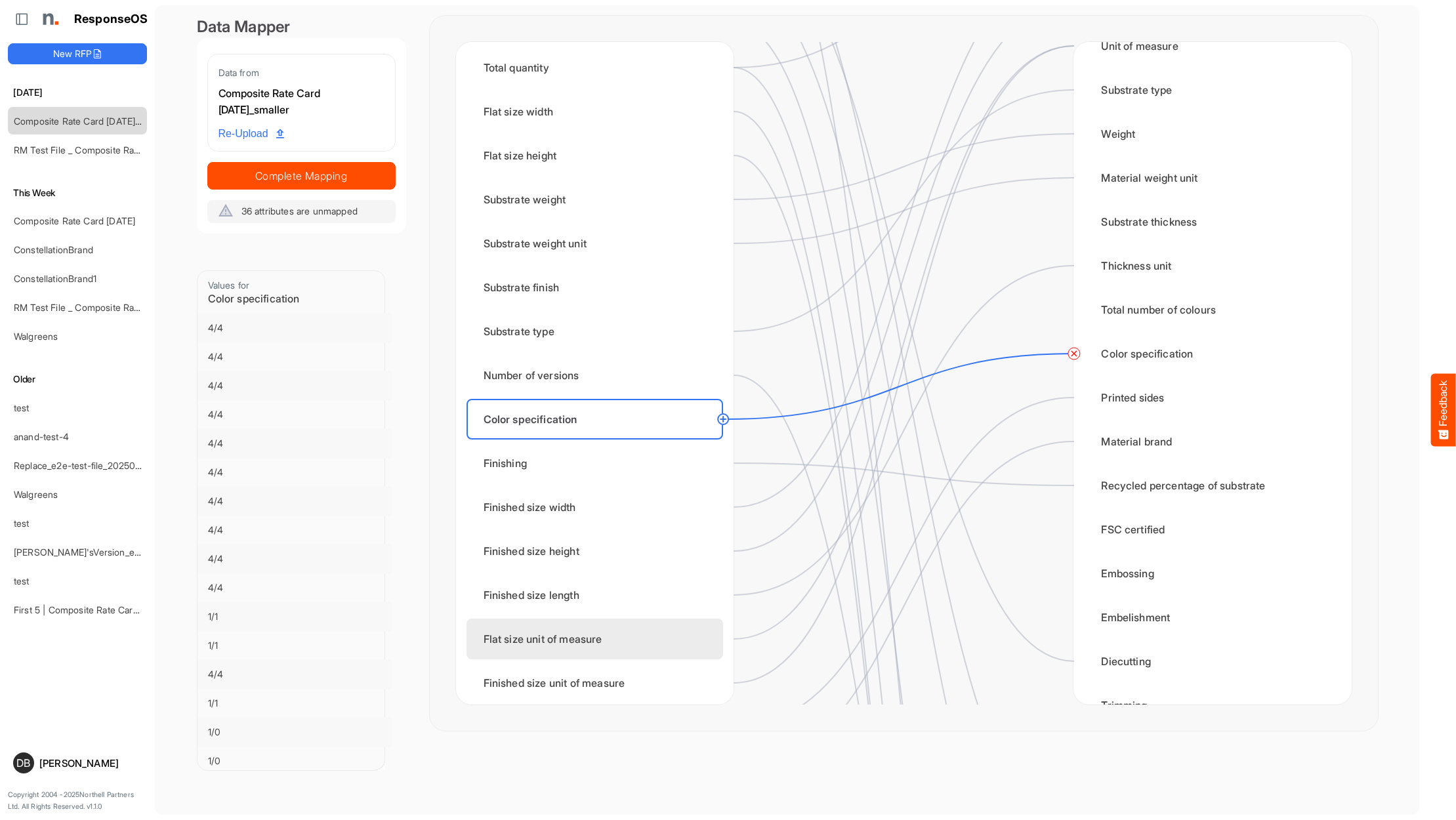
scroll to position [280, 0]
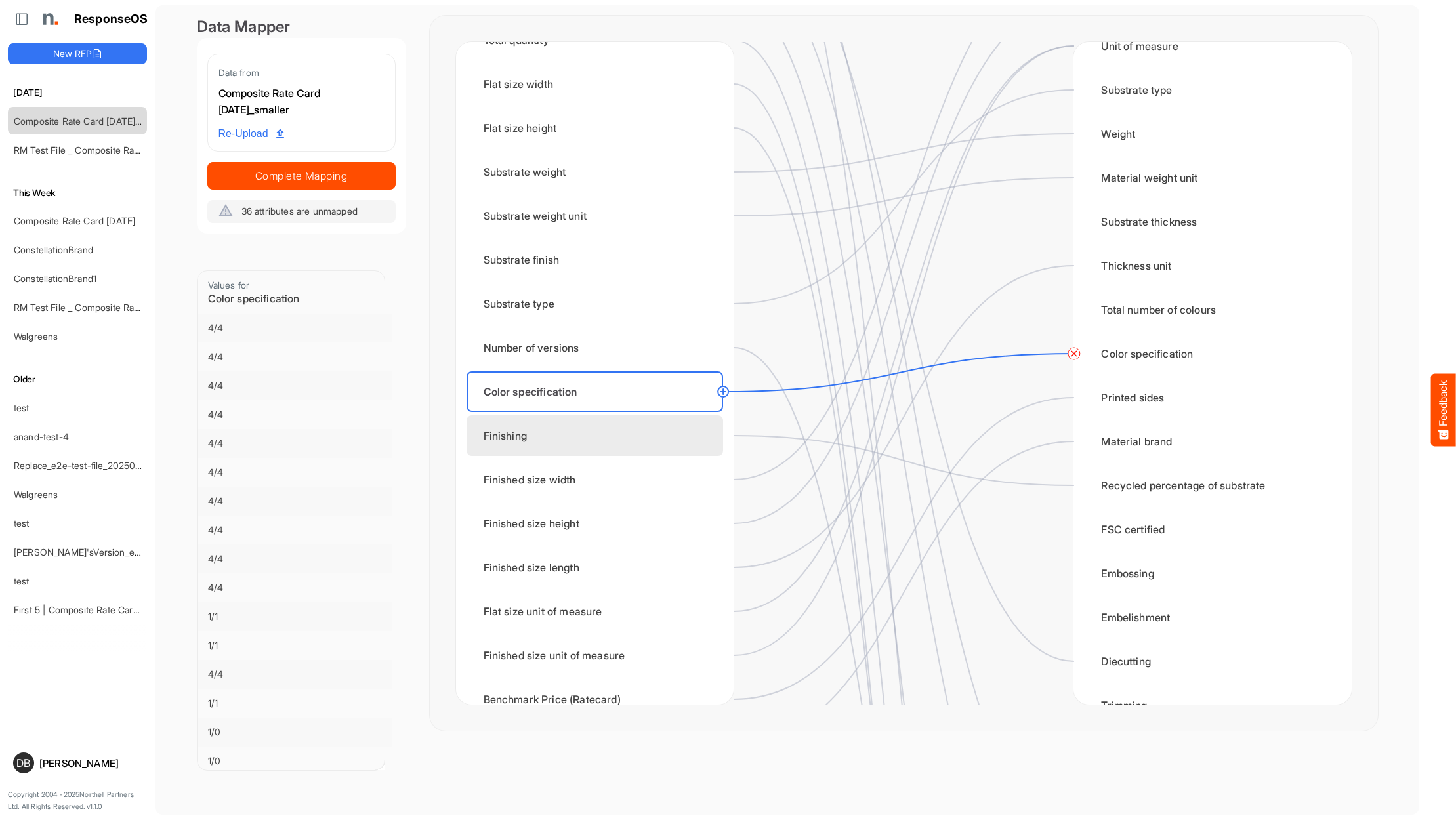
click at [613, 438] on div "Finishing" at bounding box center [595, 436] width 257 height 41
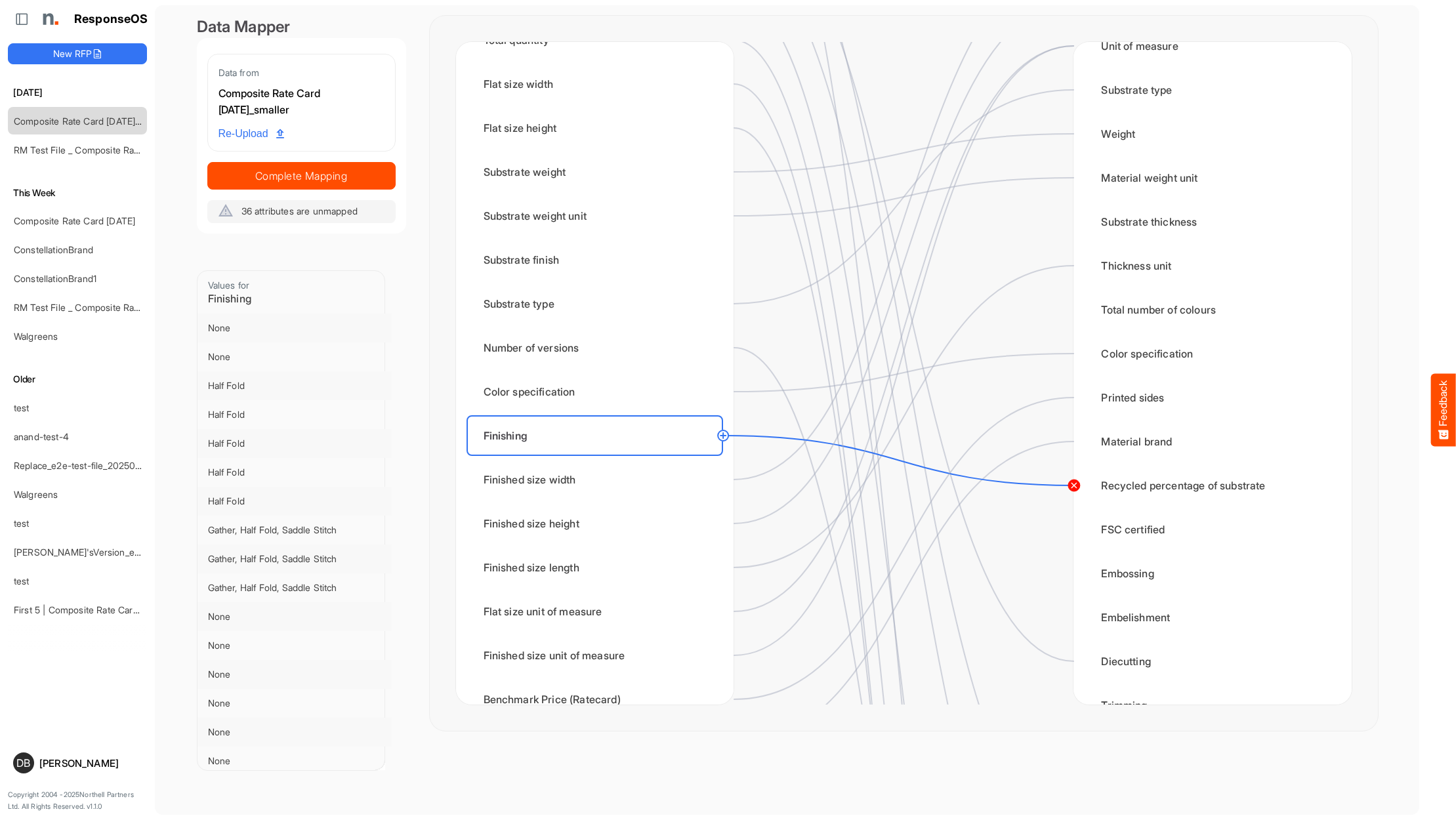
click at [1071, 487] on circle at bounding box center [1074, 486] width 16 height 16
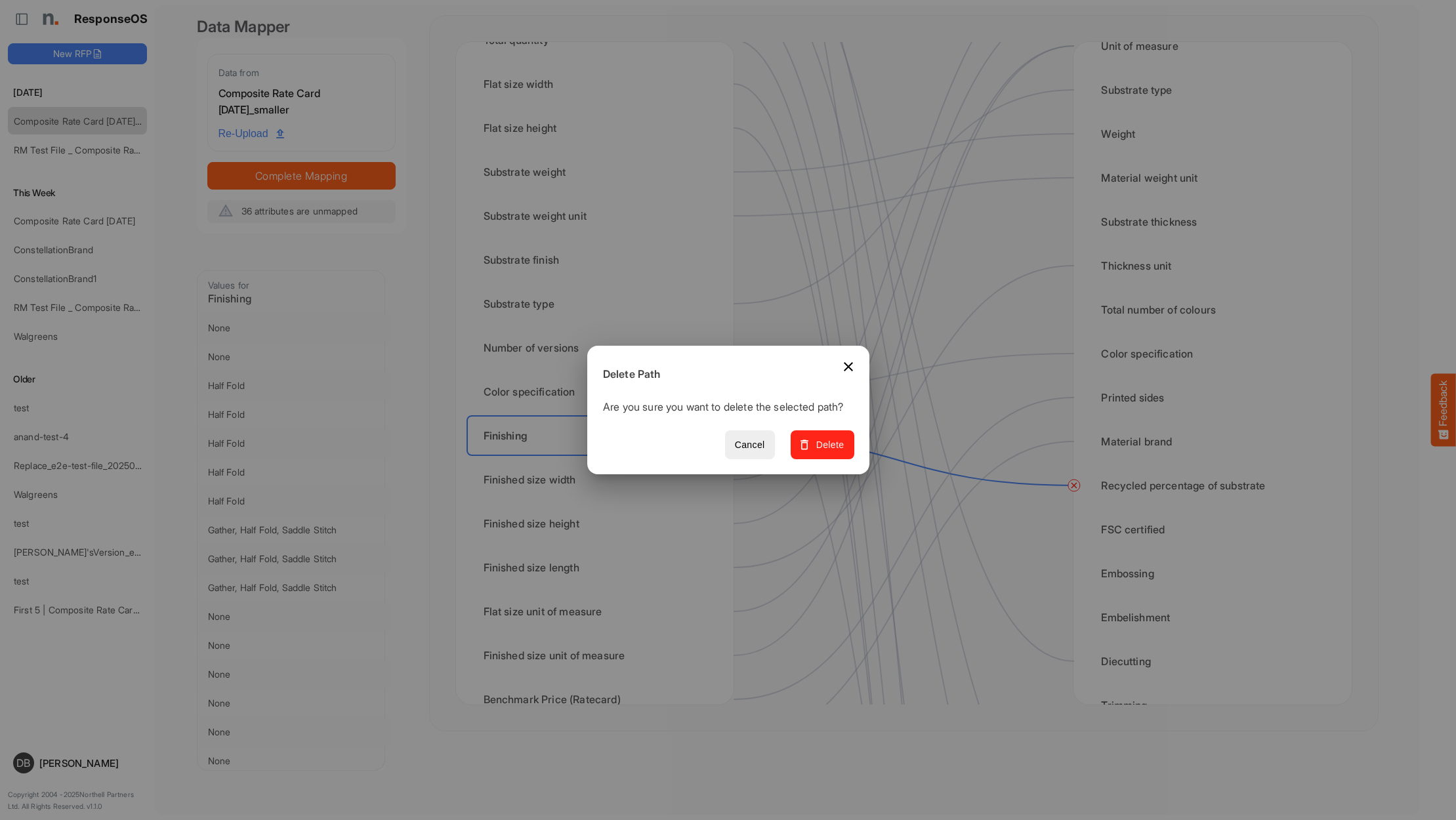
click at [838, 453] on span "Delete" at bounding box center [822, 445] width 44 height 16
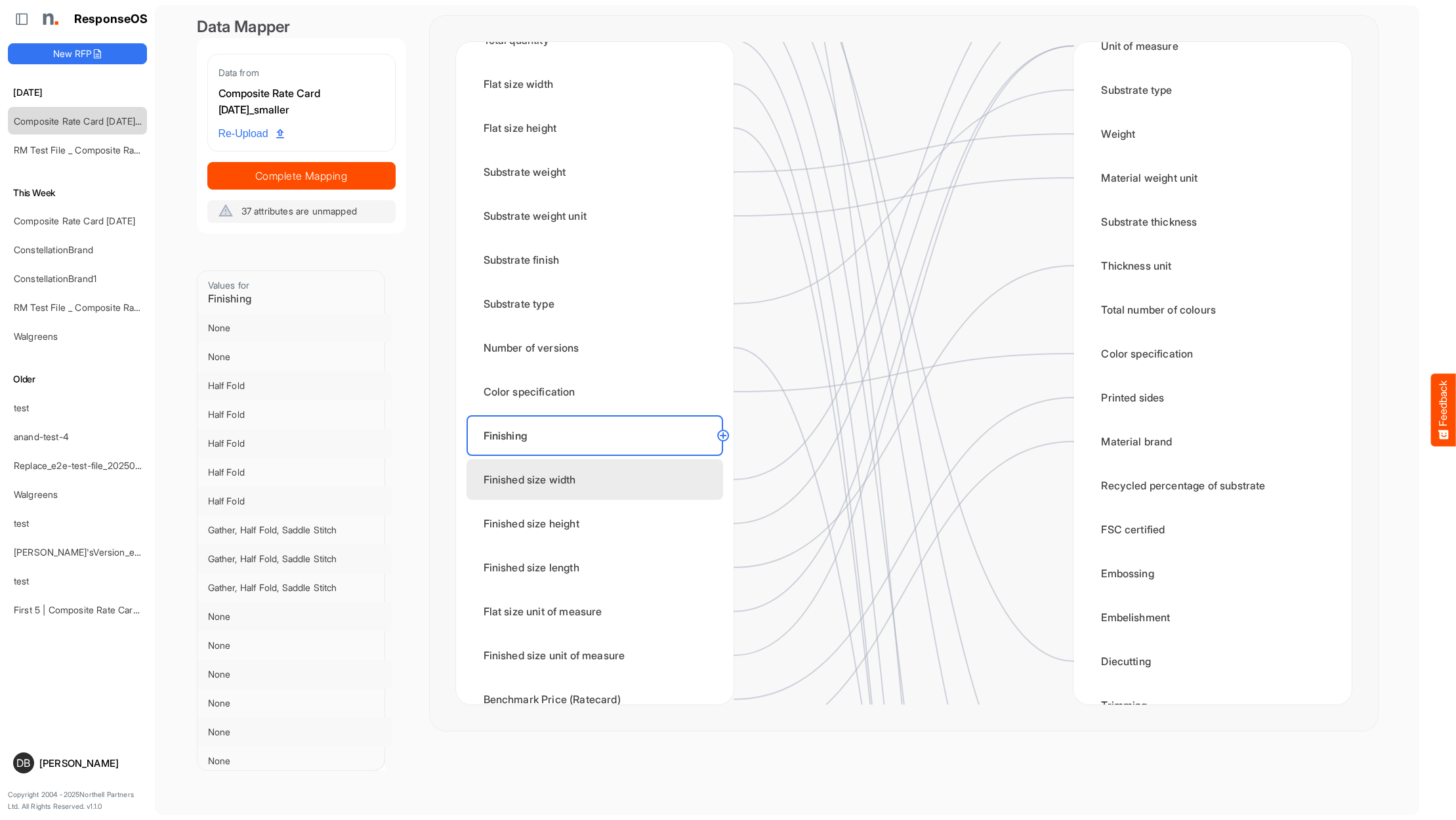
click at [626, 479] on div "Finished size width" at bounding box center [595, 479] width 257 height 41
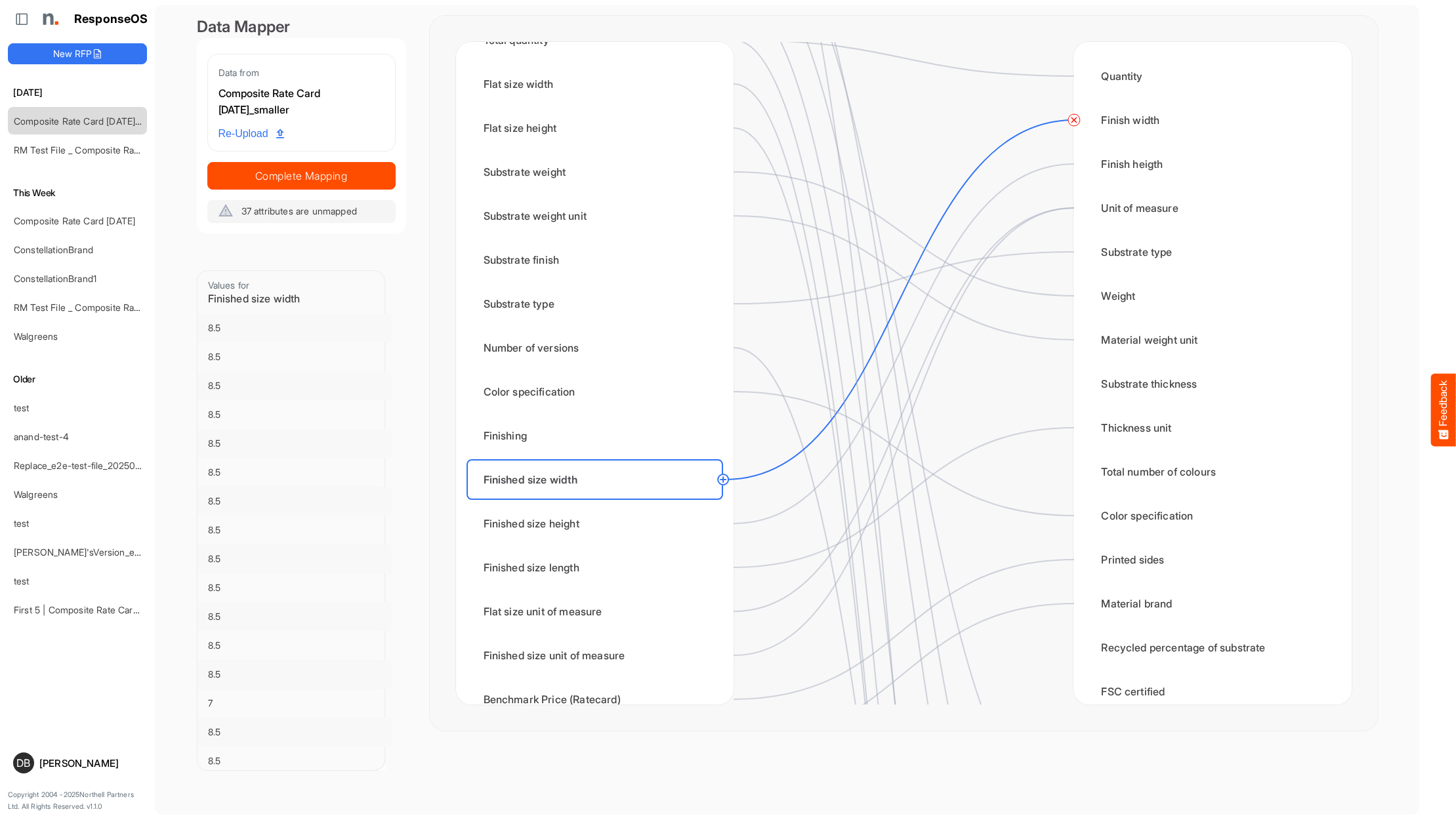
scroll to position [0, 0]
click at [624, 532] on div "Finished size height" at bounding box center [595, 524] width 257 height 41
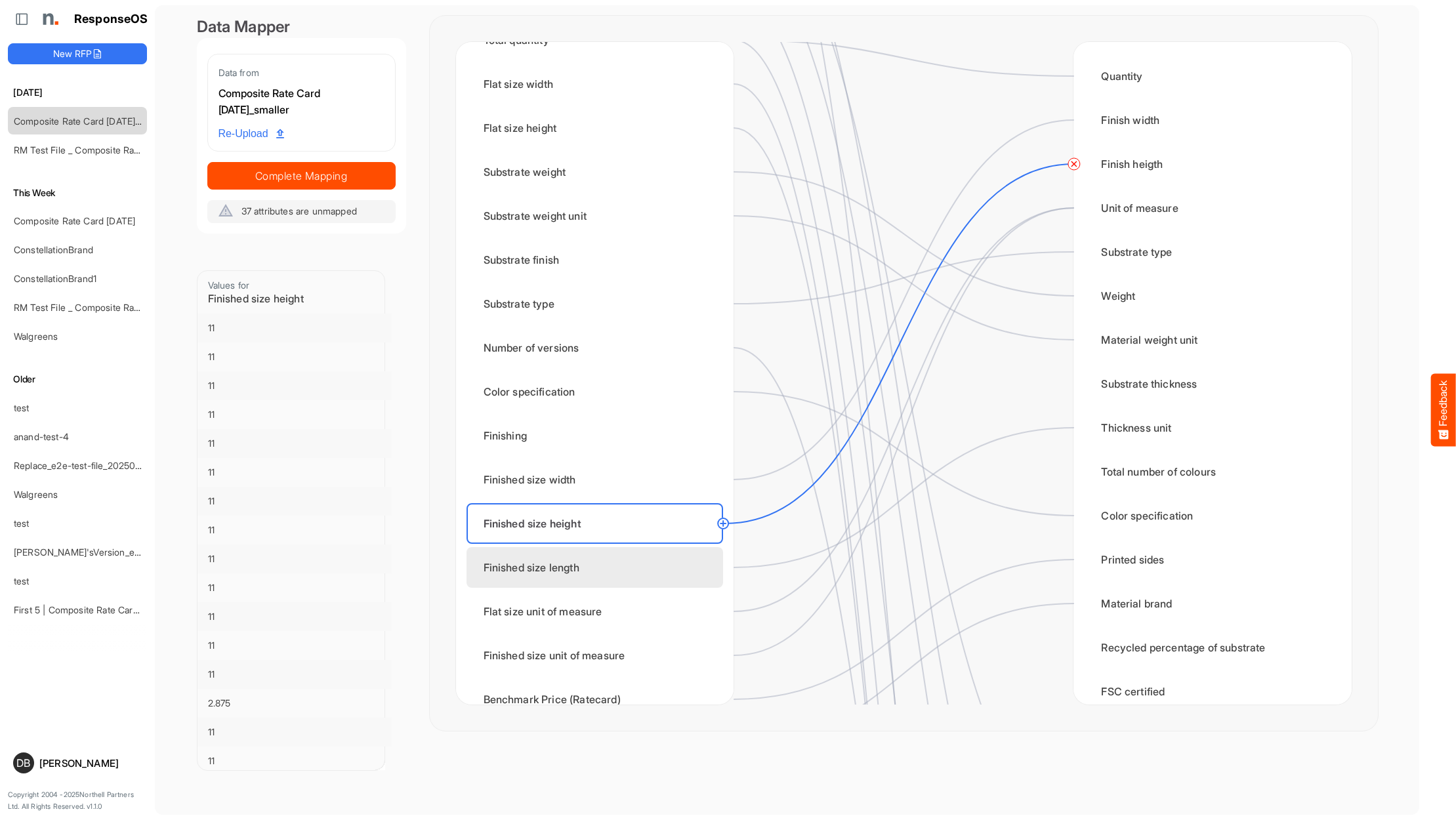
click at [625, 569] on div "Finished size length" at bounding box center [595, 568] width 257 height 41
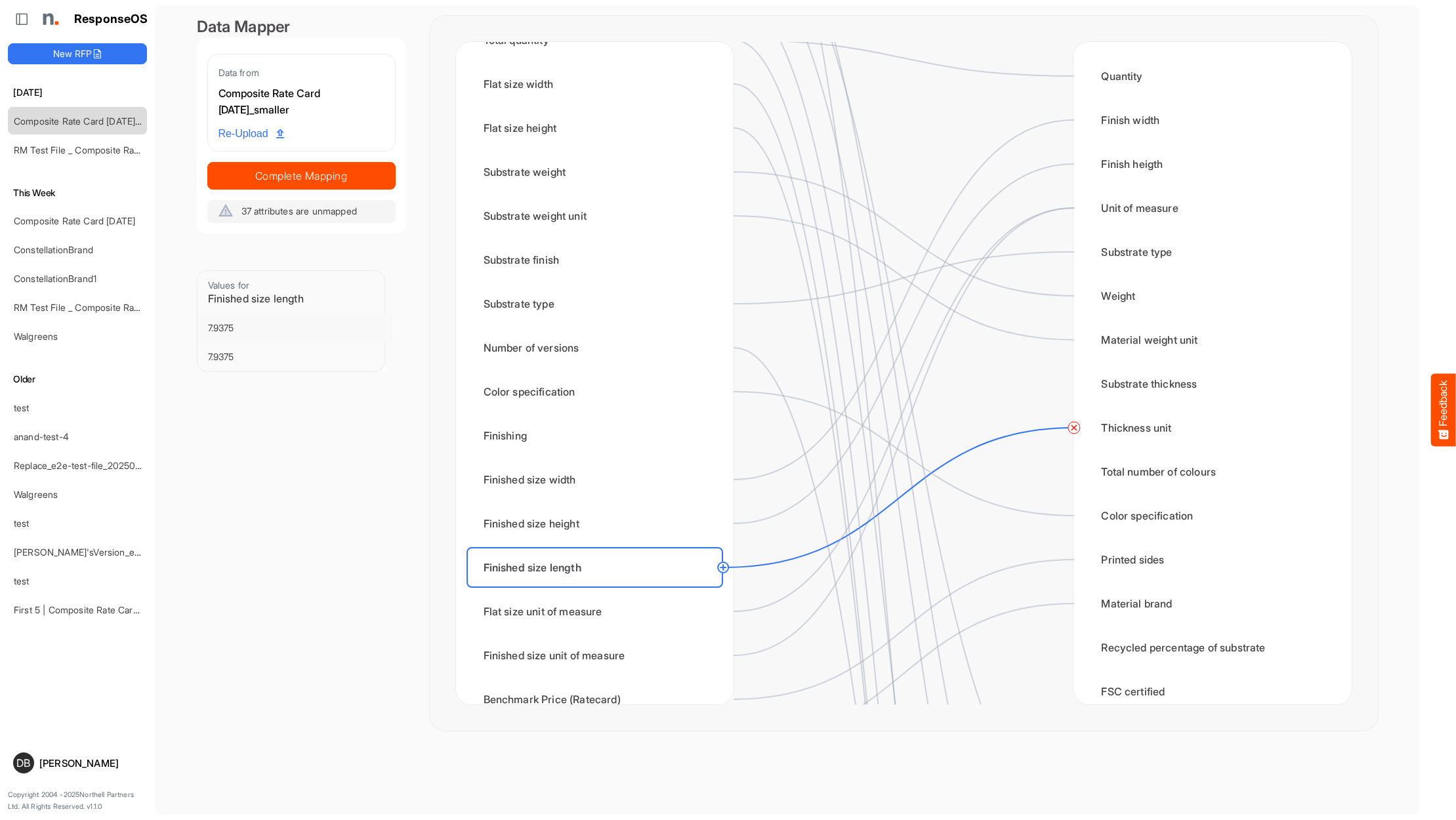
click at [1075, 433] on circle at bounding box center [1074, 428] width 16 height 16
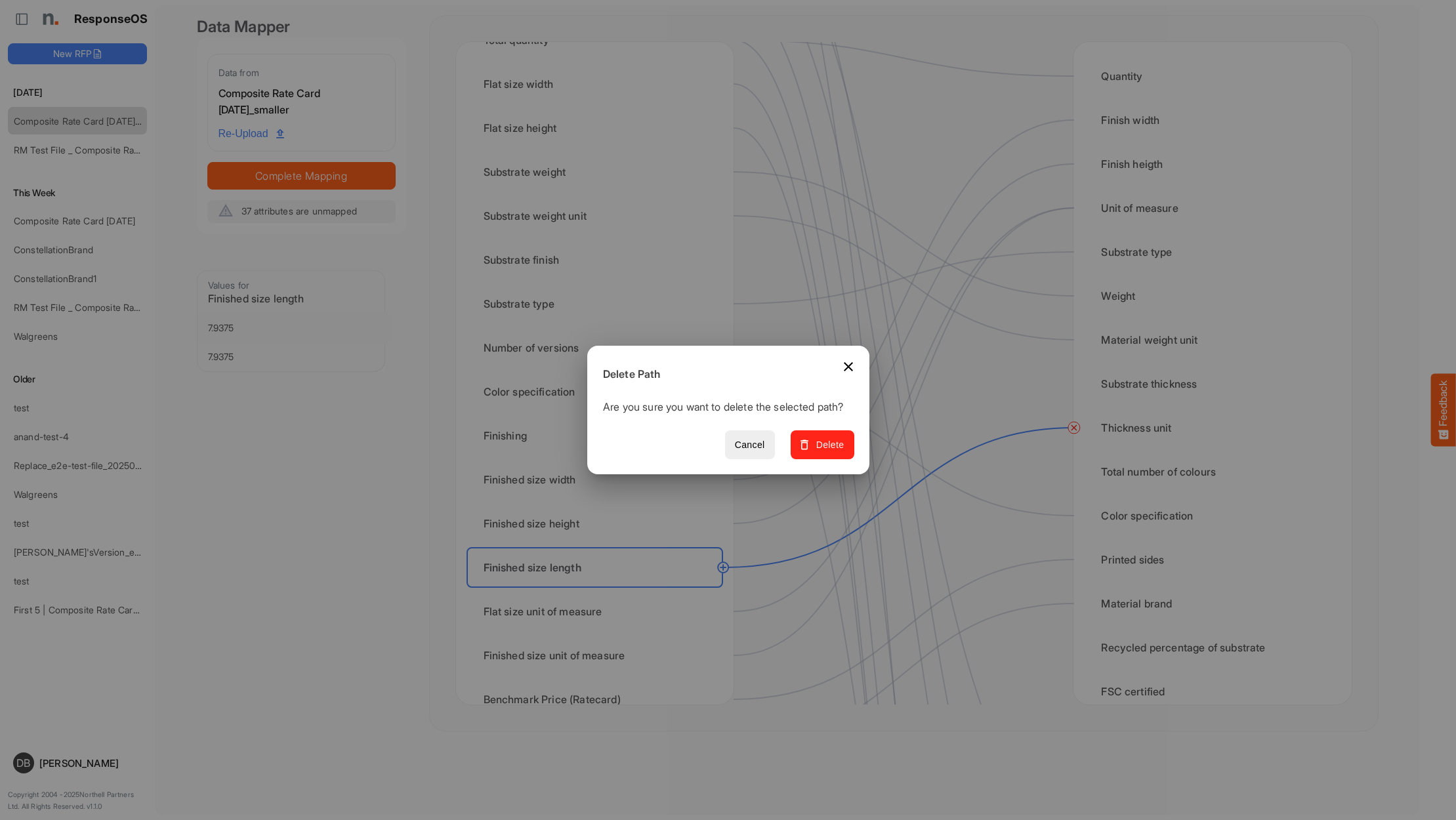
click at [829, 452] on span "Delete" at bounding box center [822, 445] width 44 height 16
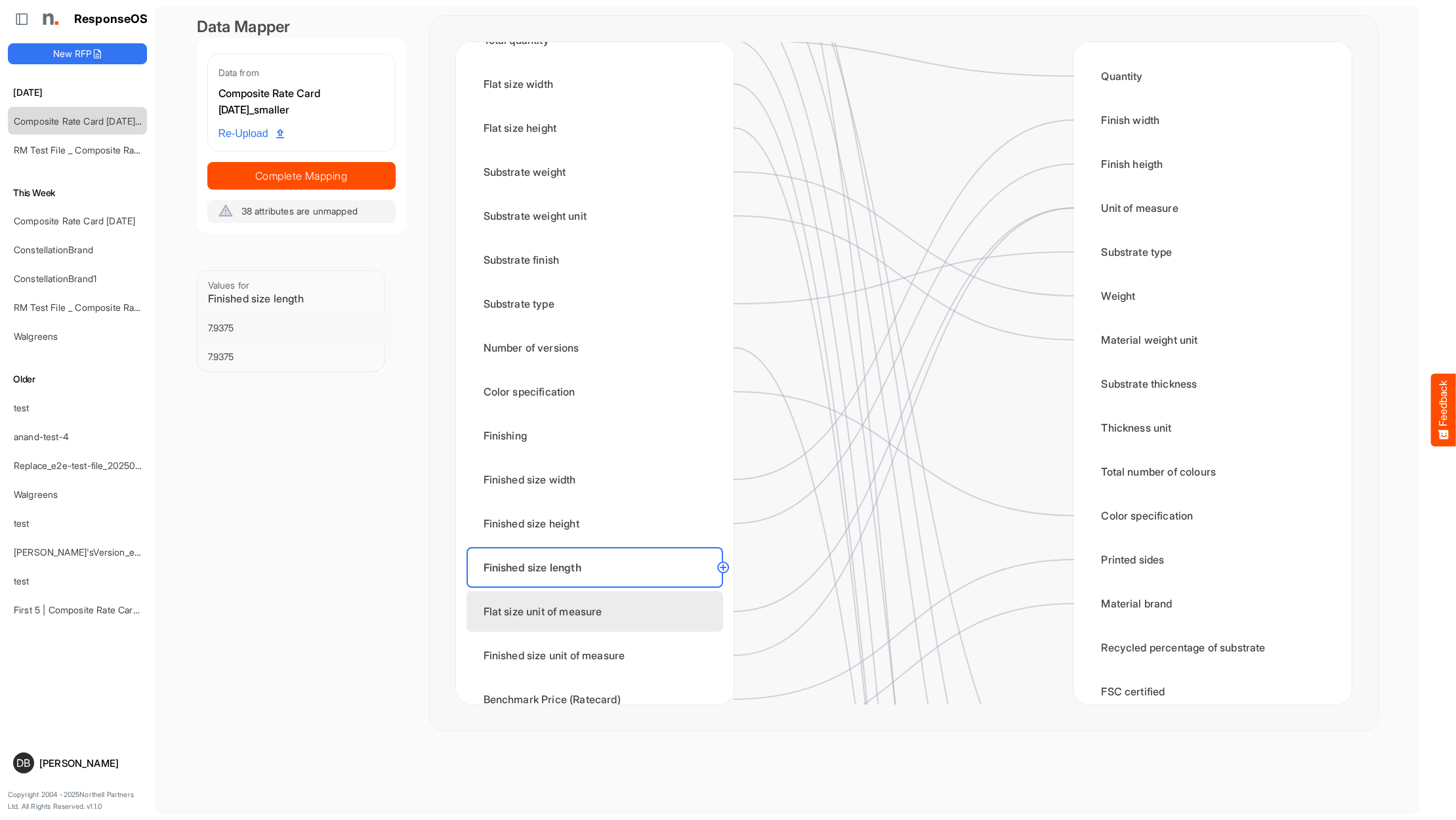
click at [650, 619] on div "Flat size unit of measure" at bounding box center [595, 611] width 257 height 41
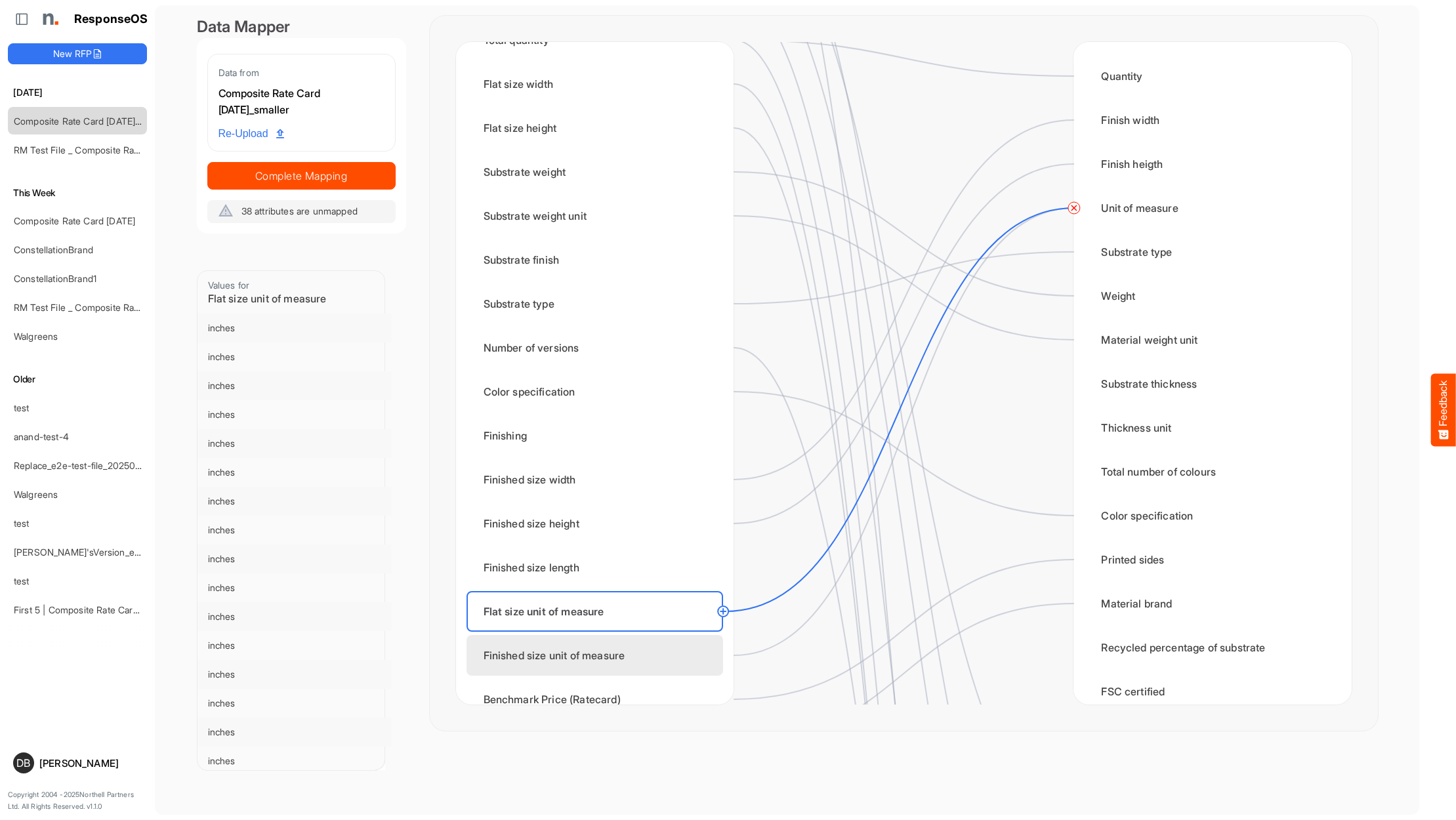
click at [647, 649] on div "Finished size unit of measure" at bounding box center [595, 655] width 257 height 41
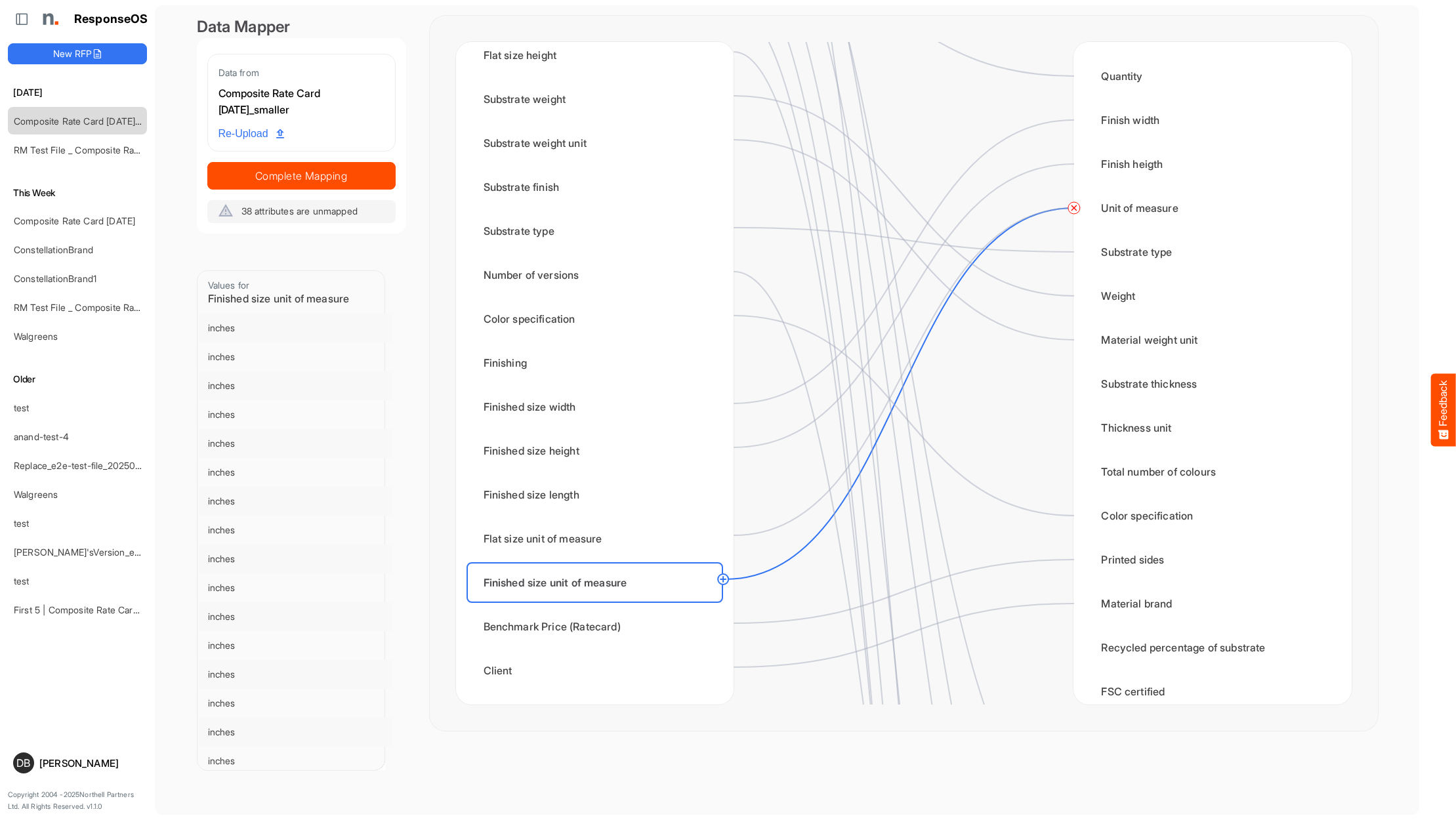
scroll to position [353, 0]
click at [647, 622] on div "Benchmark Price (Ratecard)" at bounding box center [595, 627] width 257 height 41
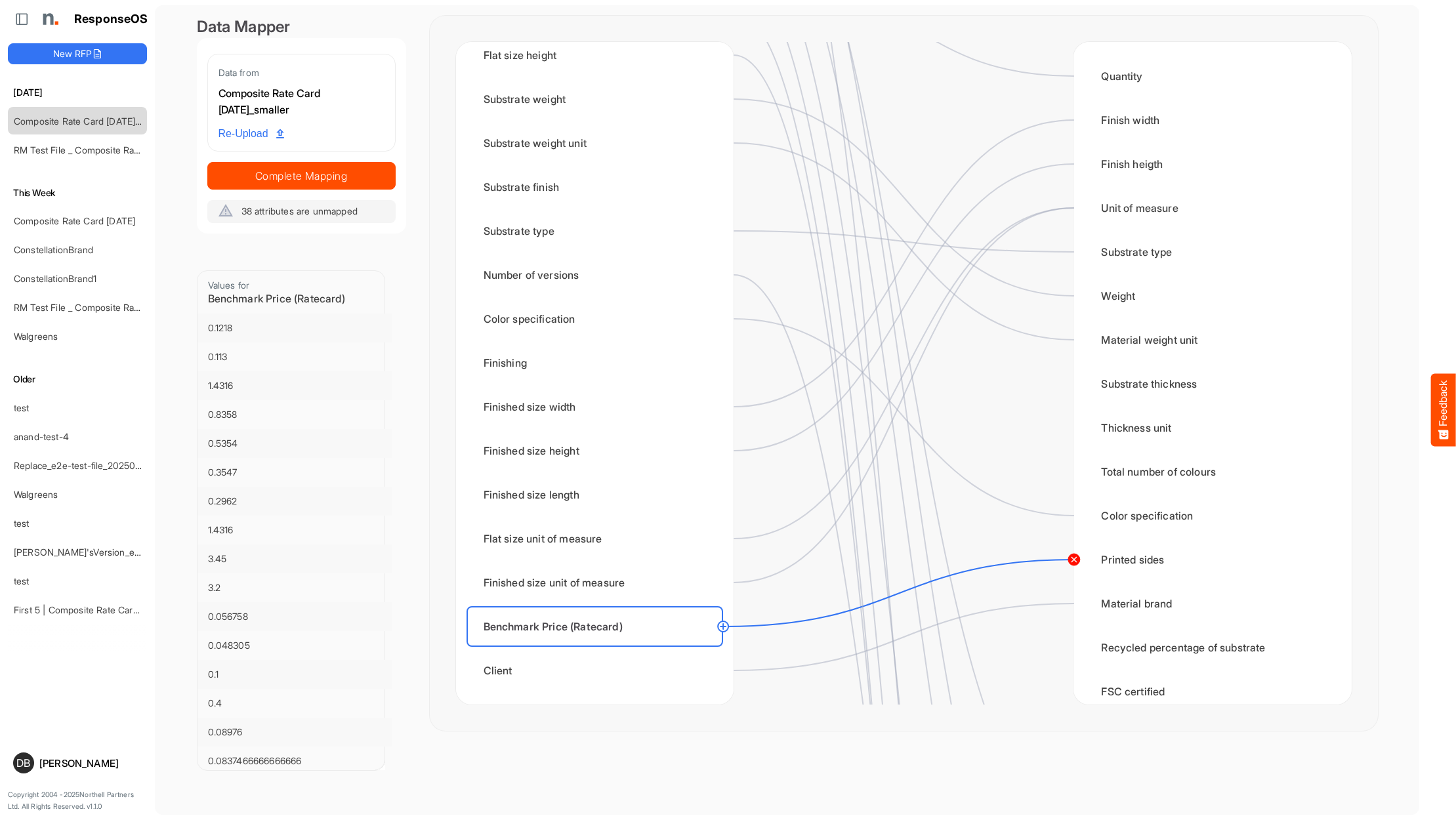
click at [1066, 559] on circle at bounding box center [1074, 560] width 16 height 16
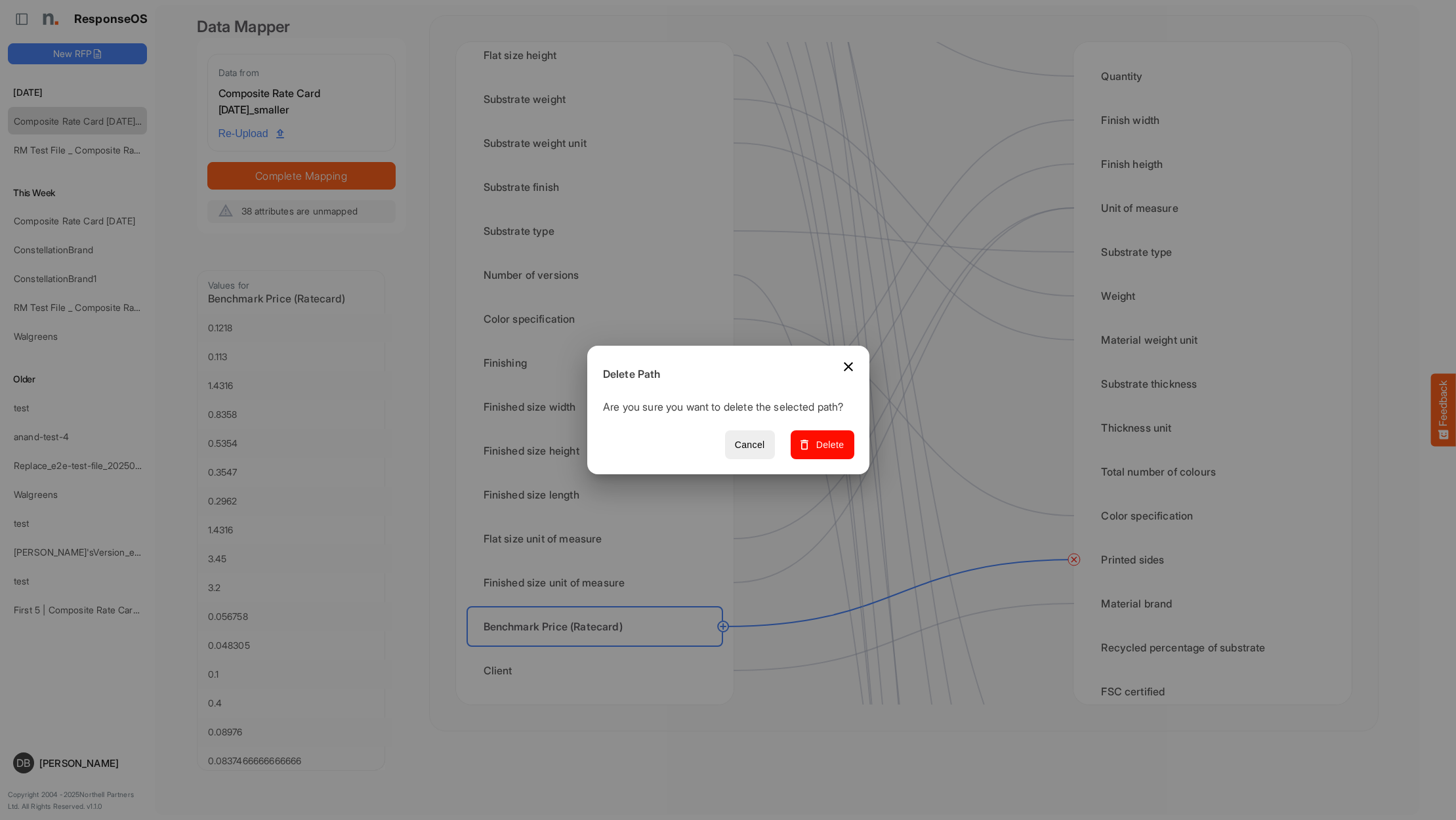
click at [836, 451] on span "Delete" at bounding box center [822, 445] width 44 height 16
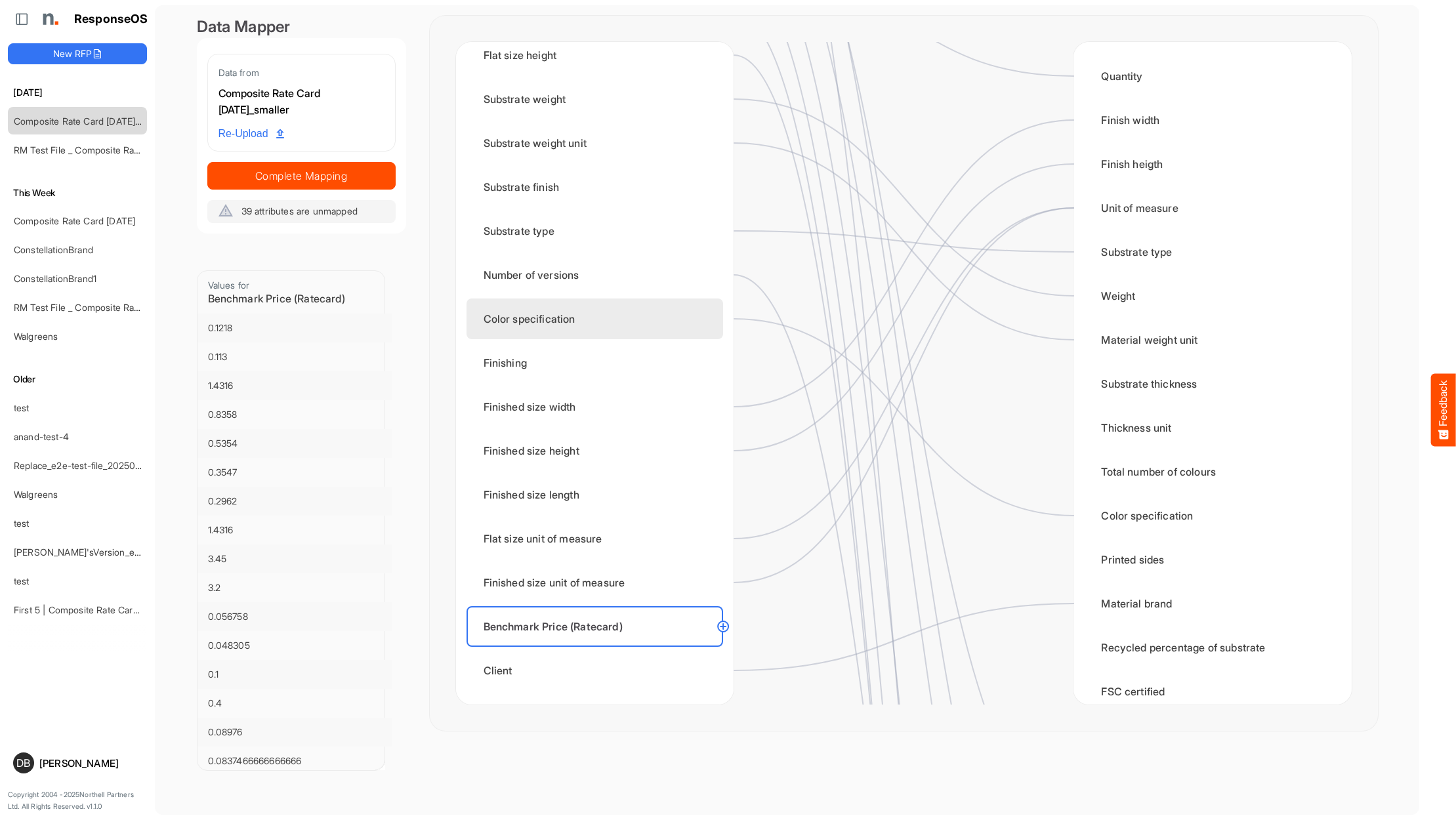
click at [588, 317] on div "Color specification" at bounding box center [595, 319] width 257 height 41
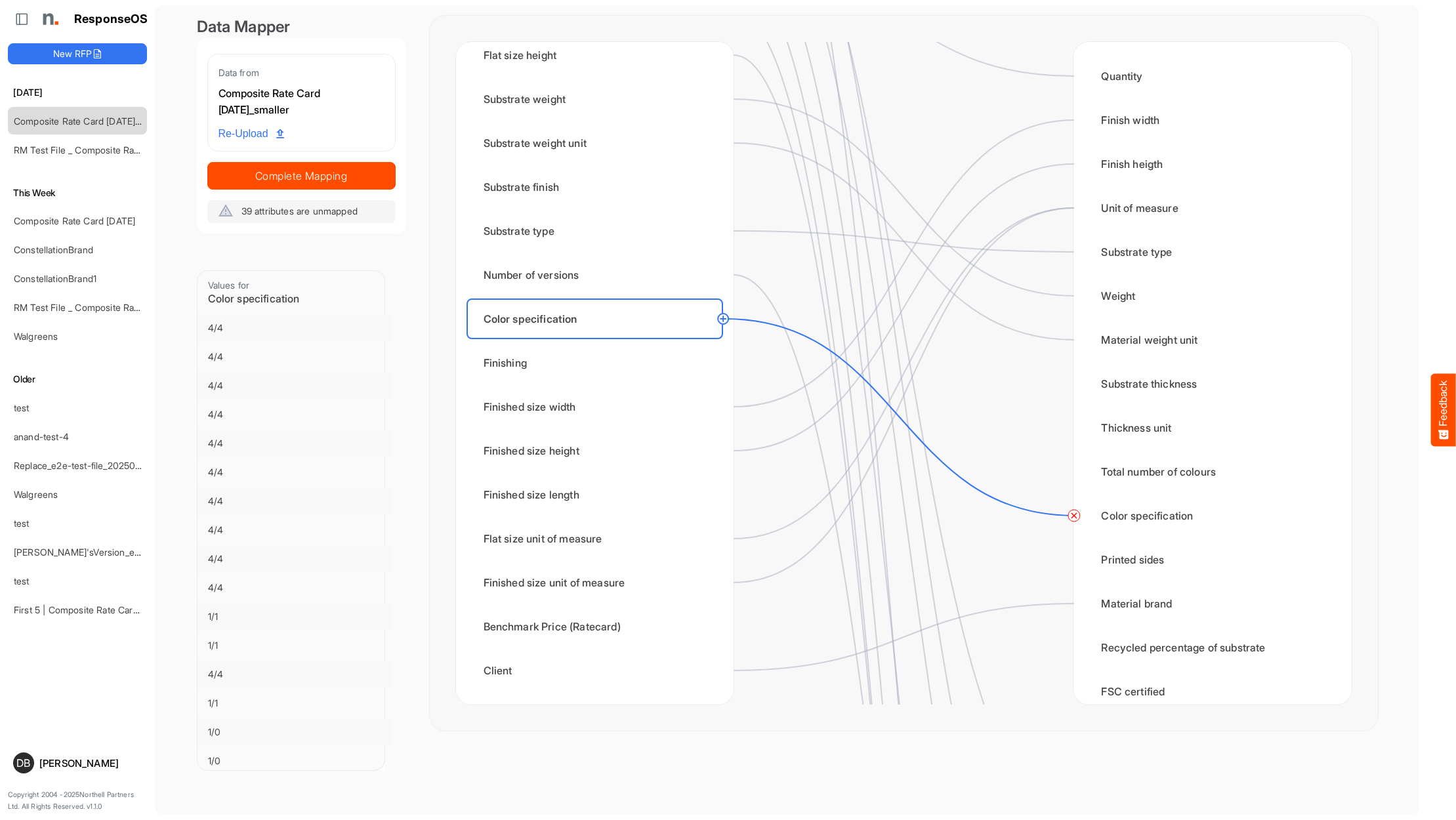
click at [725, 320] on circle at bounding box center [723, 319] width 16 height 16
click at [1122, 565] on div "Printed sides" at bounding box center [1212, 560] width 257 height 41
click at [1101, 519] on div "Color specification" at bounding box center [1212, 516] width 257 height 41
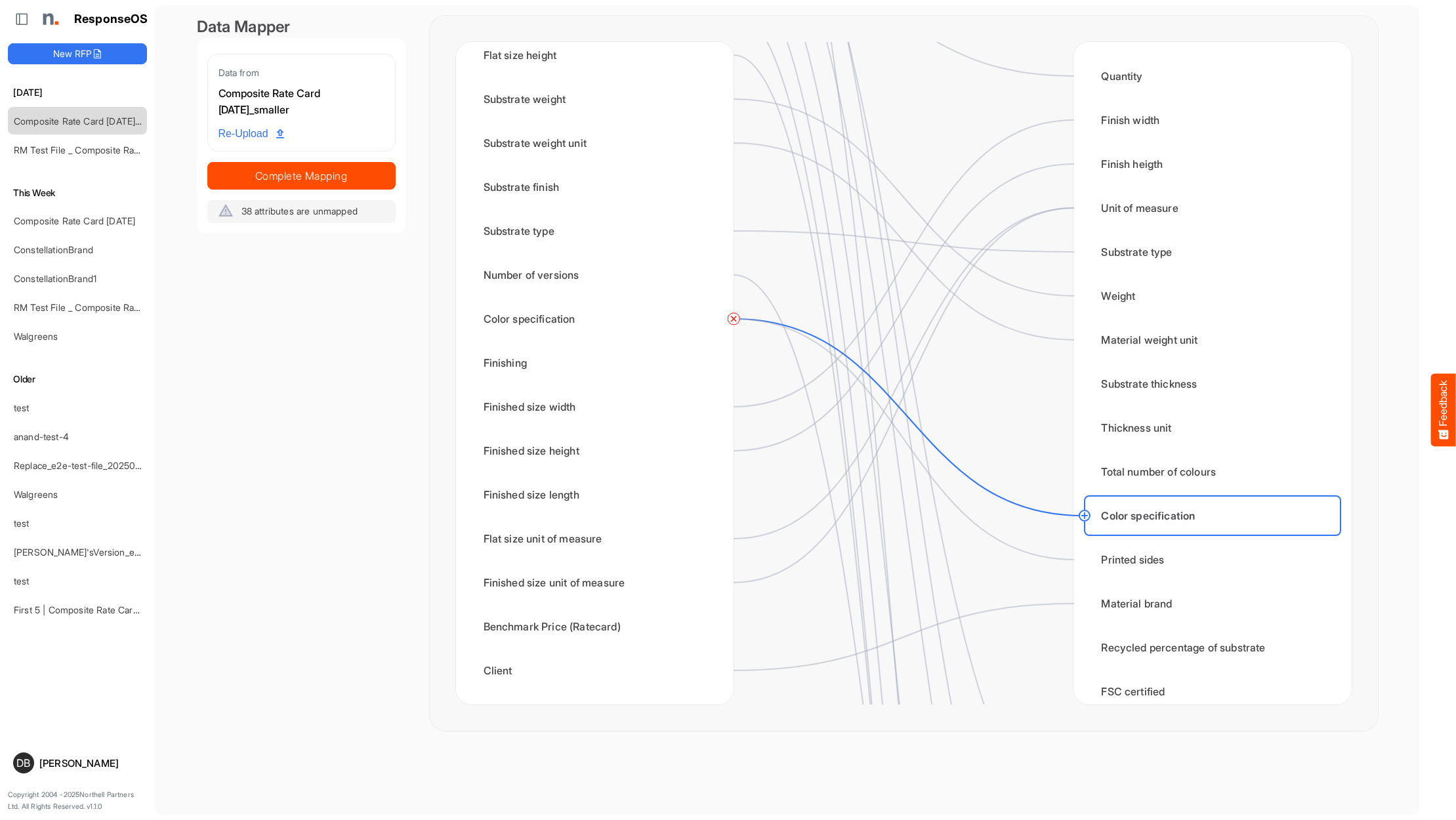
click at [1389, 576] on main "Data Mapper Data from Composite Rate Card [DATE]_smaller Re-Upload Complete Map…" at bounding box center [787, 410] width 1265 height 810
click at [633, 633] on div "Benchmark Price (Ratecard)" at bounding box center [595, 627] width 257 height 41
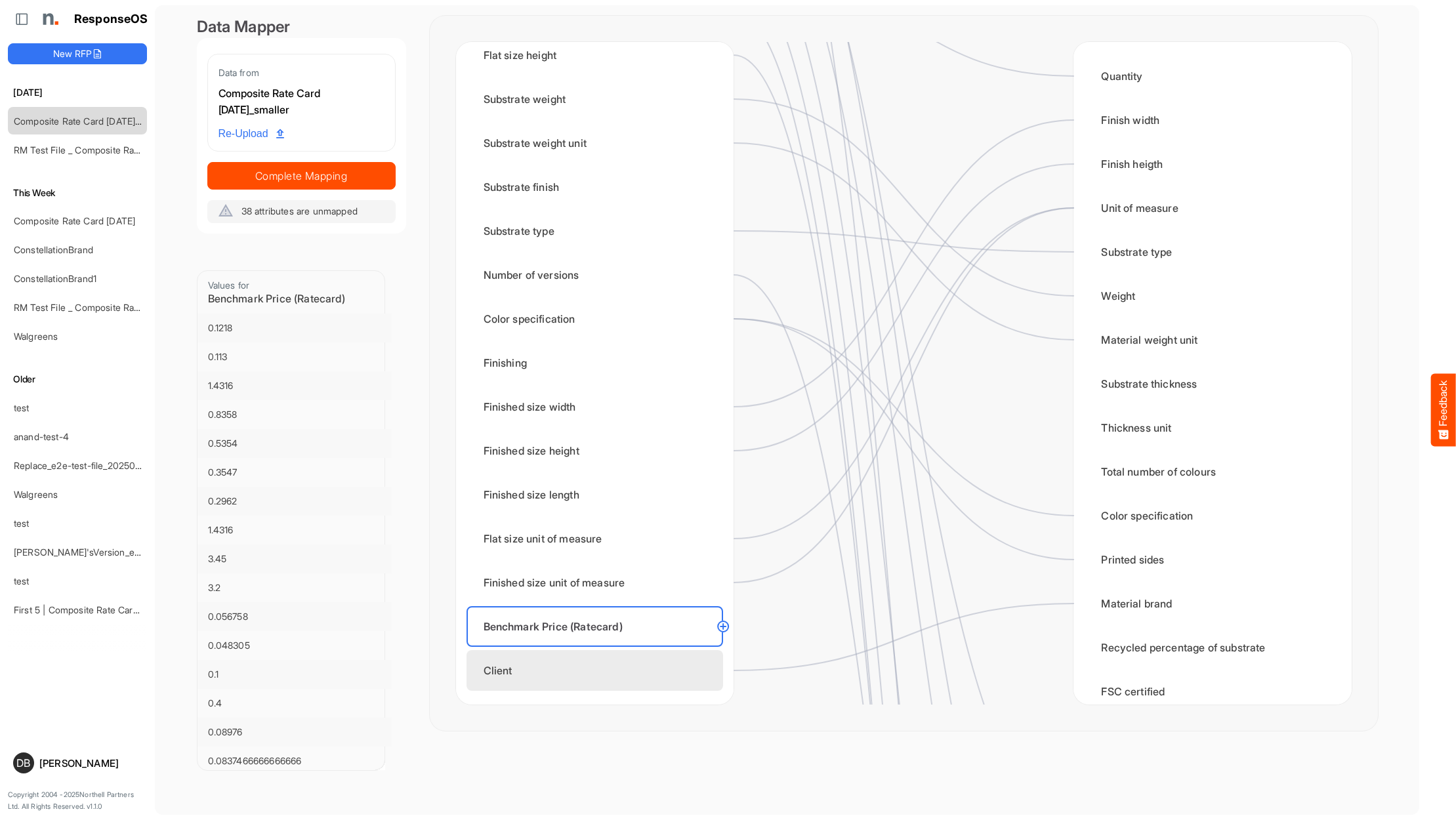
scroll to position [0, 0]
click at [668, 660] on div "Client" at bounding box center [595, 670] width 257 height 41
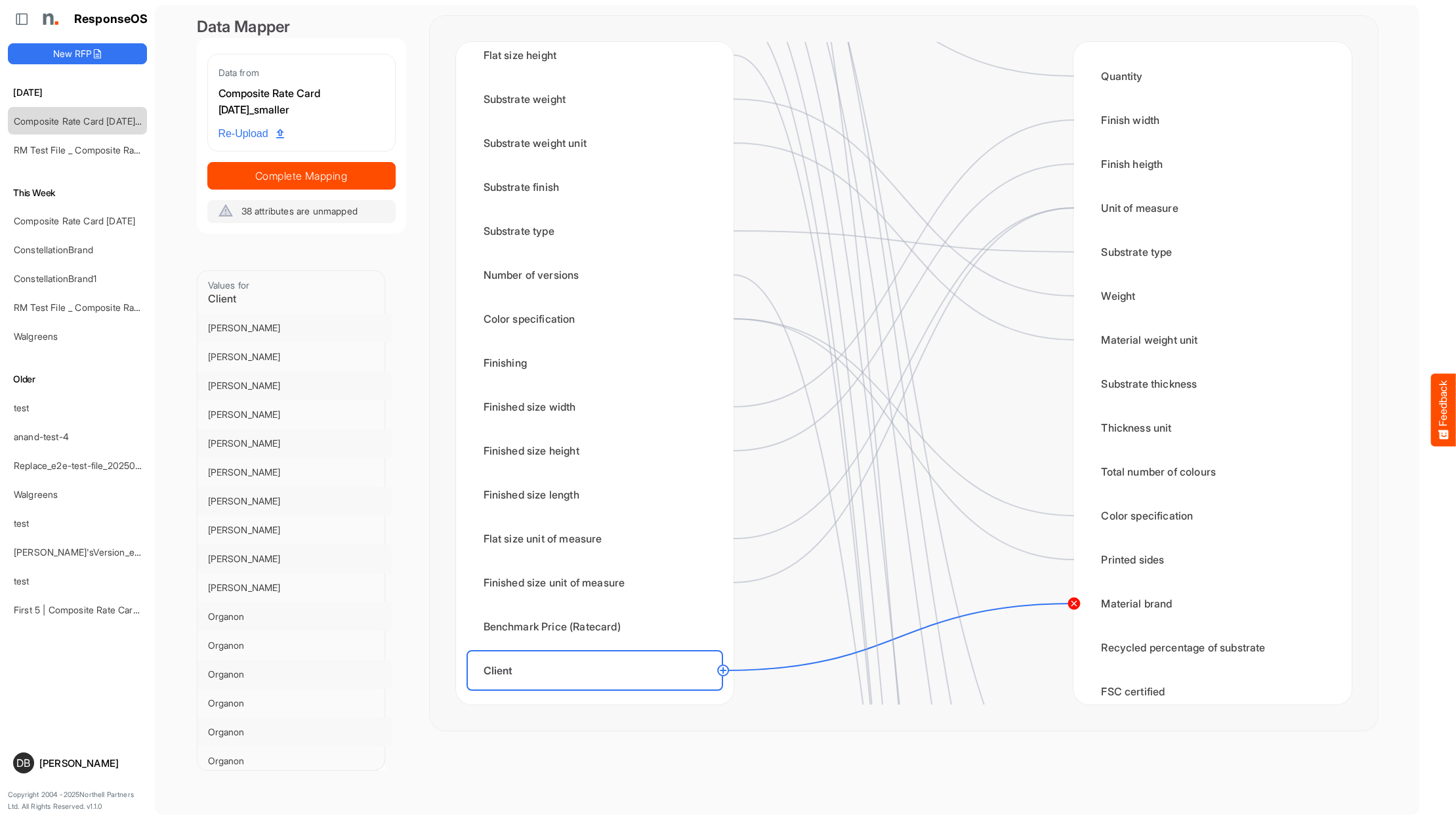
click at [1075, 606] on circle at bounding box center [1074, 603] width 16 height 16
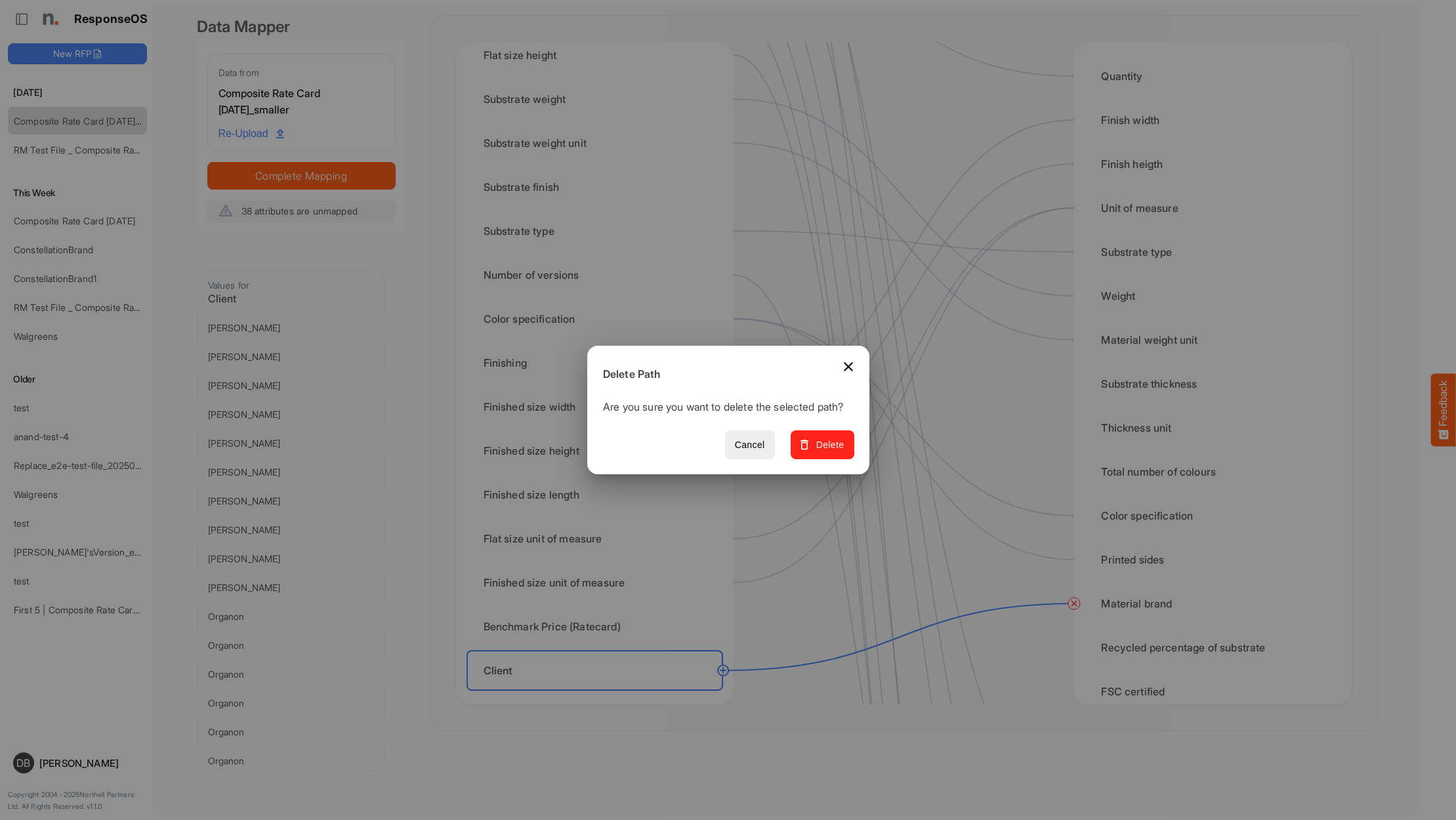
click at [841, 448] on span "Delete" at bounding box center [822, 445] width 44 height 16
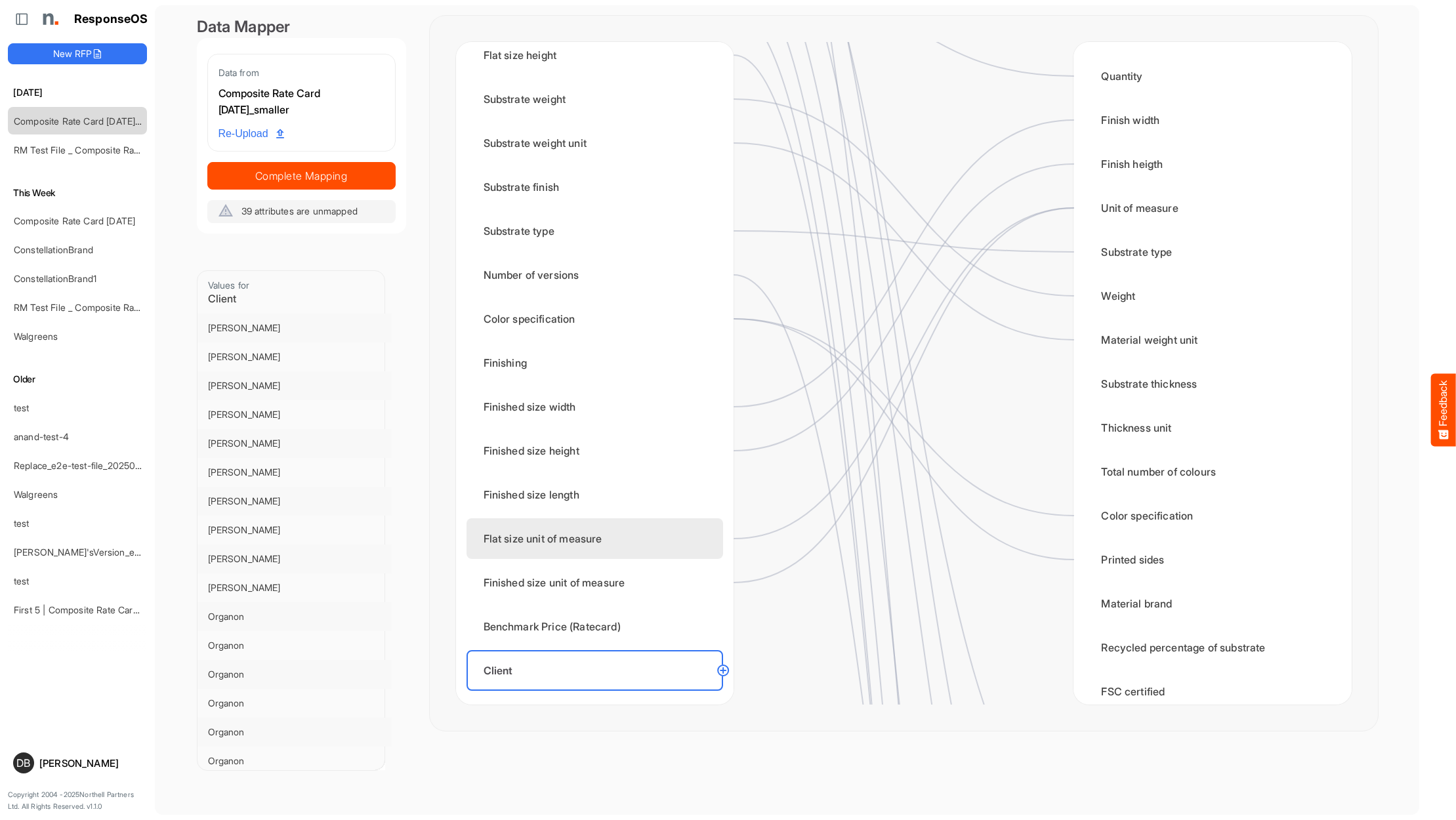
click at [669, 536] on div "Flat size unit of measure" at bounding box center [595, 538] width 257 height 41
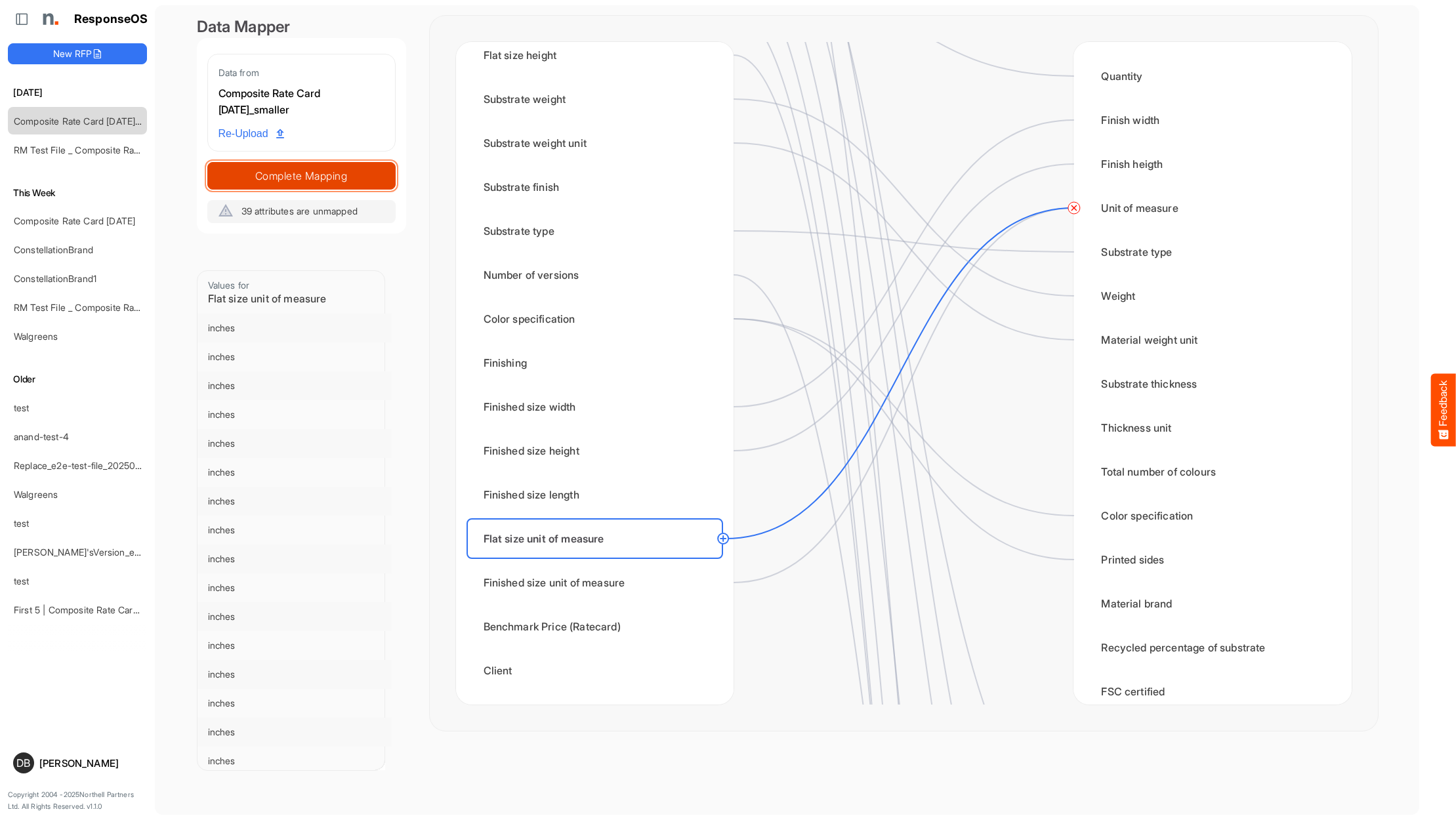
click at [332, 169] on span "Complete Mapping" at bounding box center [301, 175] width 187 height 18
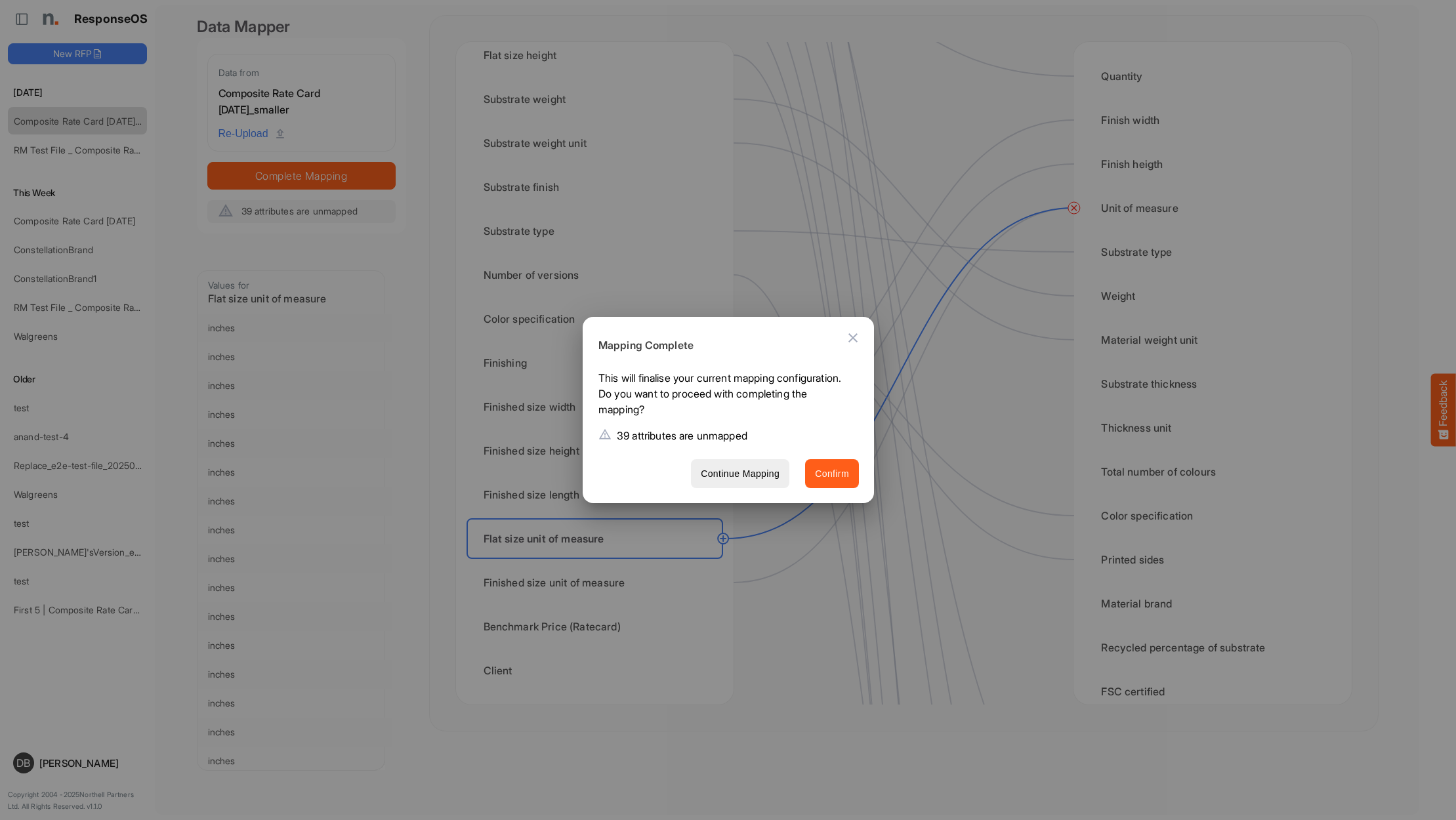
click at [833, 473] on span "Confirm" at bounding box center [832, 473] width 34 height 16
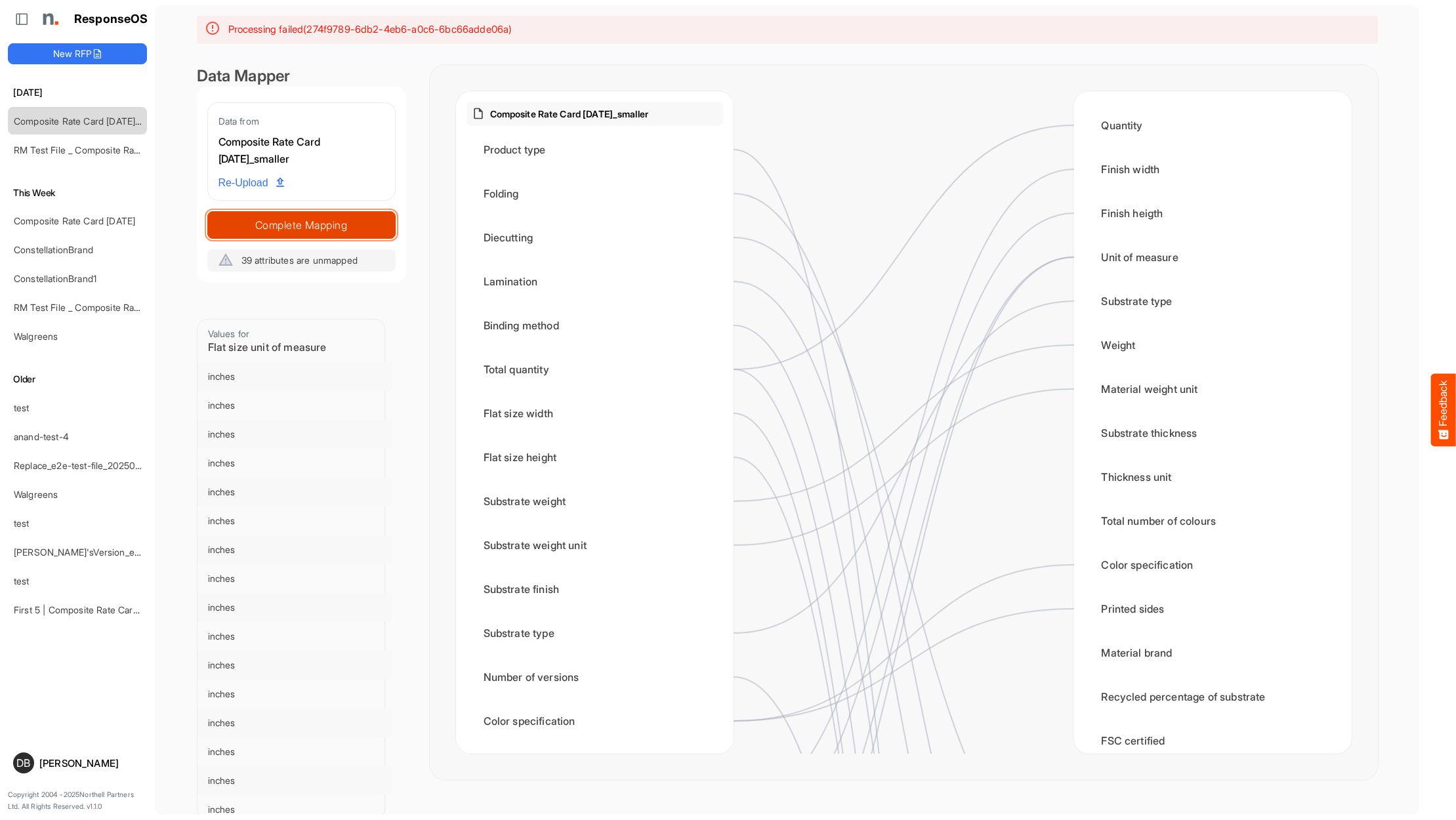
click at [324, 223] on span "Complete Mapping" at bounding box center [301, 225] width 187 height 18
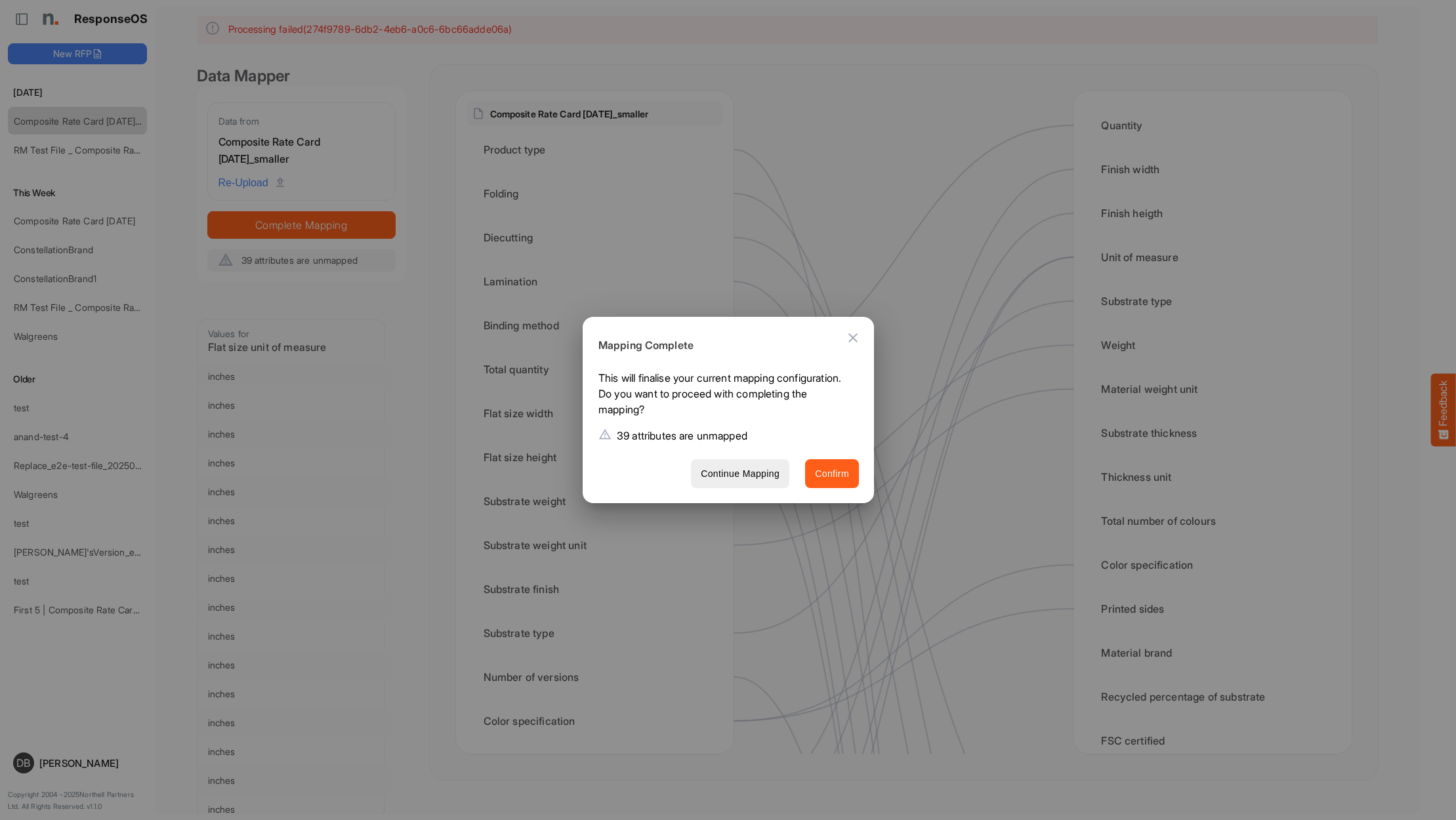
click at [822, 465] on span "Confirm" at bounding box center [832, 473] width 34 height 16
